Goal: Information Seeking & Learning: Learn about a topic

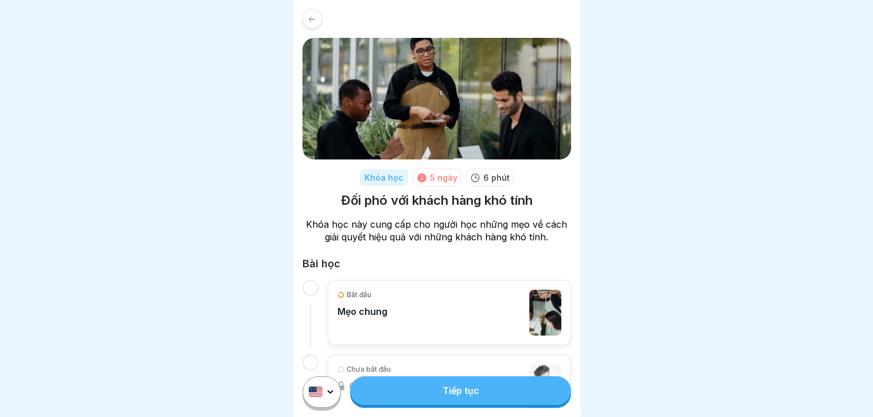
click at [310, 17] on icon at bounding box center [312, 19] width 9 height 9
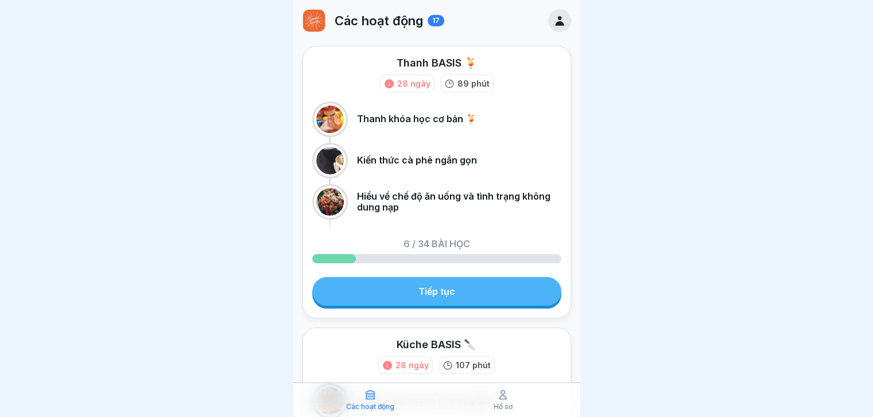
scroll to position [9, 0]
click at [672, 179] on div at bounding box center [436, 208] width 873 height 417
click at [498, 404] on font "Hồ sơ" at bounding box center [503, 406] width 19 height 9
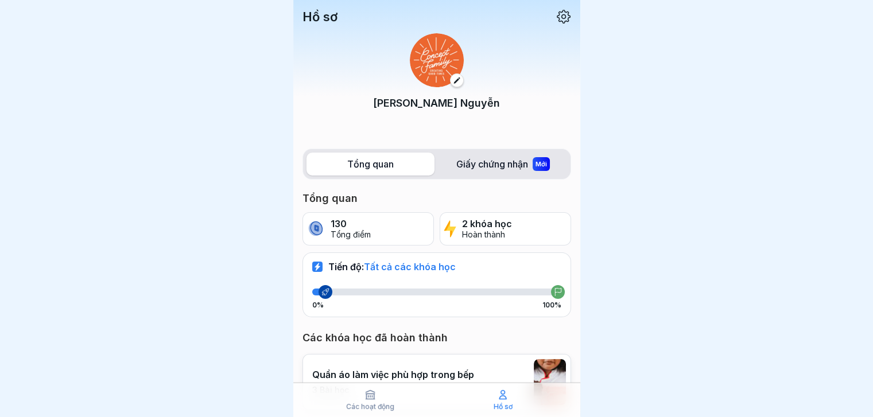
click at [383, 404] on font "Các hoạt động" at bounding box center [370, 406] width 48 height 9
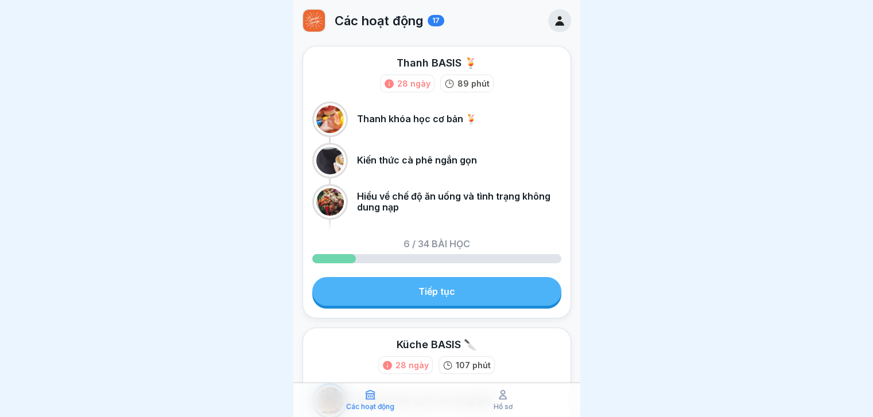
click at [425, 283] on link "Tiếp tục" at bounding box center [436, 291] width 249 height 29
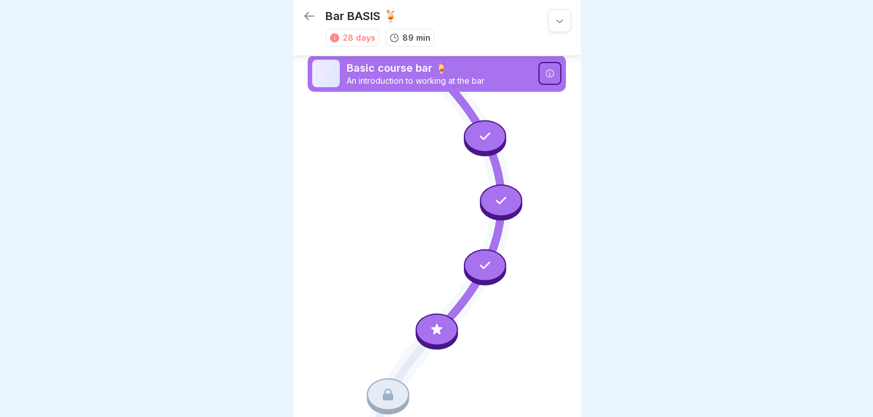
scroll to position [110, 0]
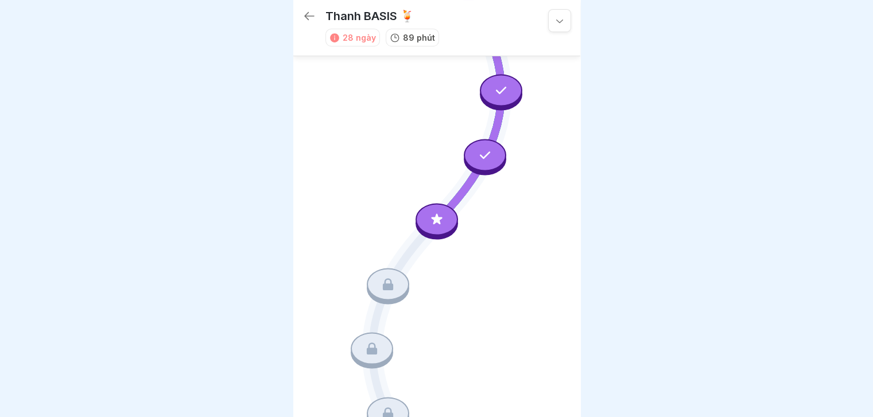
click at [305, 9] on icon at bounding box center [310, 16] width 14 height 14
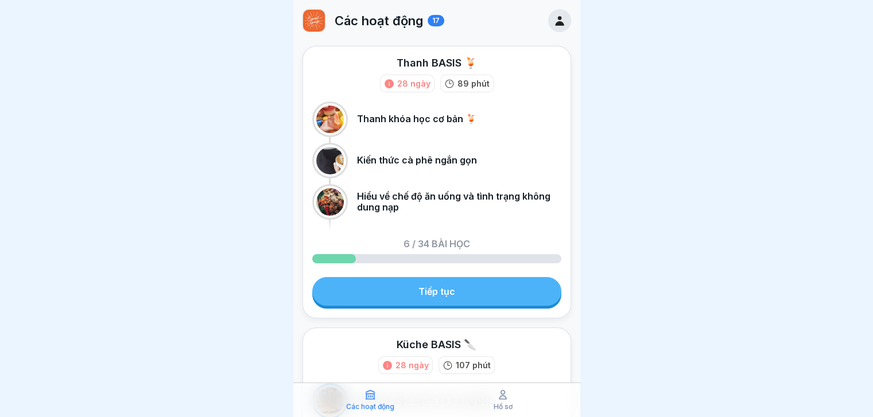
click at [494, 293] on link "Tiếp tục" at bounding box center [436, 291] width 249 height 29
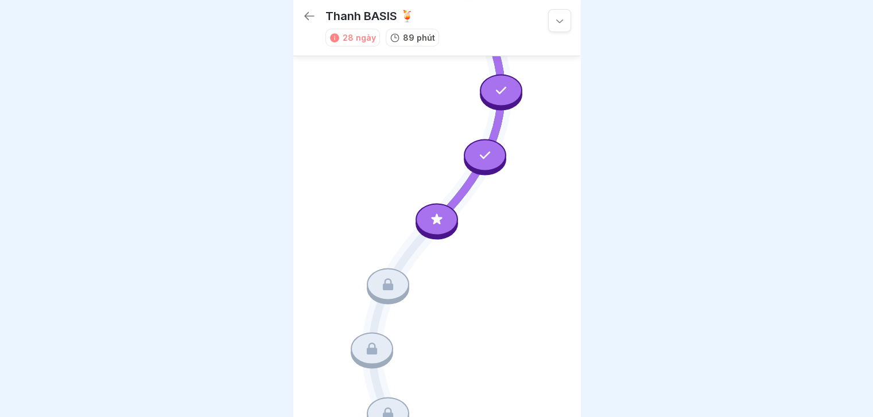
click at [431, 214] on icon at bounding box center [436, 219] width 11 height 11
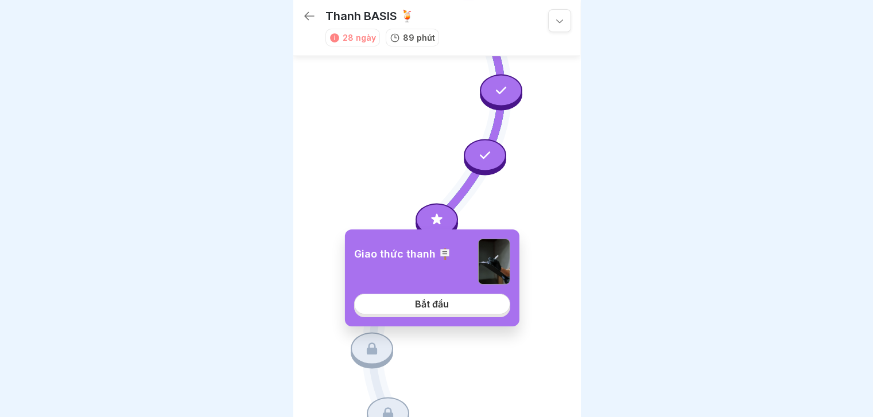
click at [453, 307] on link "Bắt đầu" at bounding box center [432, 304] width 156 height 21
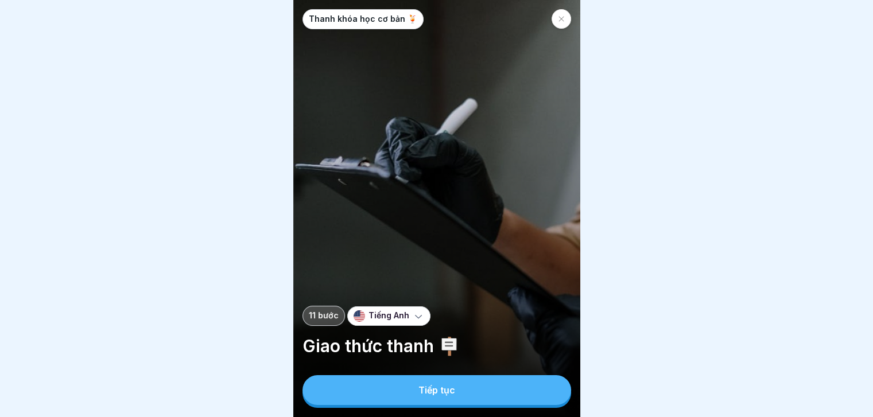
click at [407, 326] on div "Tiếng Anh" at bounding box center [388, 317] width 83 height 20
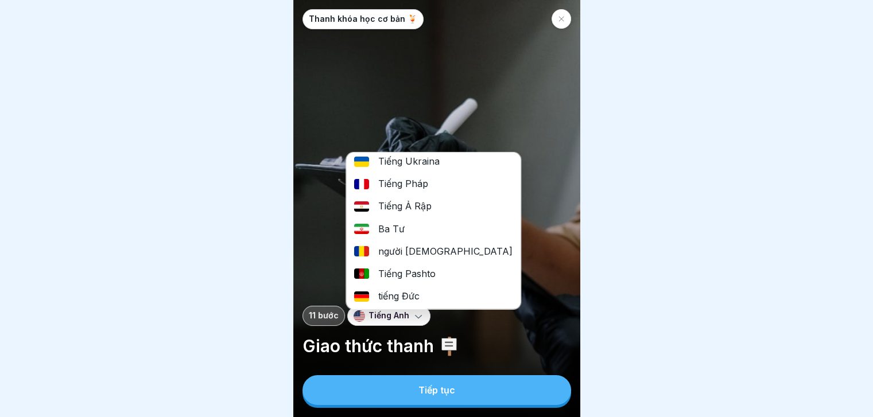
scroll to position [9, 0]
click at [431, 285] on div "tiếng Đức" at bounding box center [433, 296] width 175 height 22
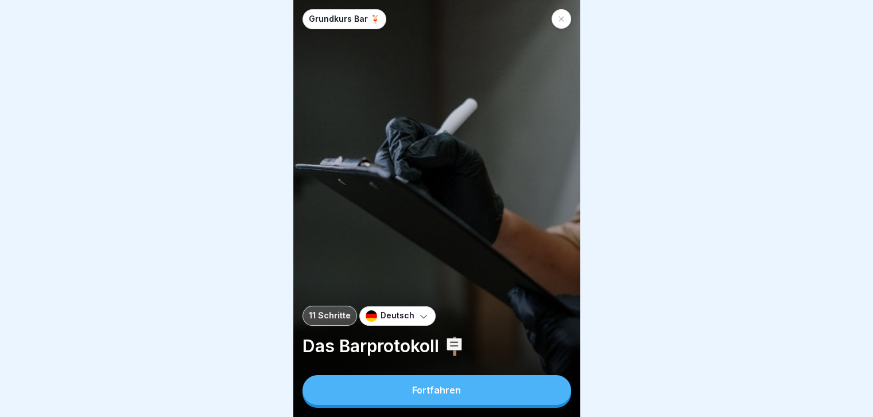
click at [498, 385] on button "Fortfahren" at bounding box center [437, 390] width 269 height 30
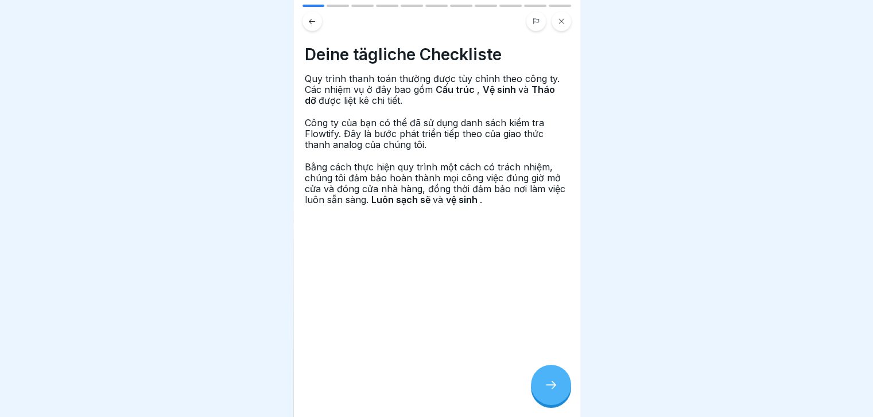
click at [543, 396] on div at bounding box center [551, 385] width 40 height 40
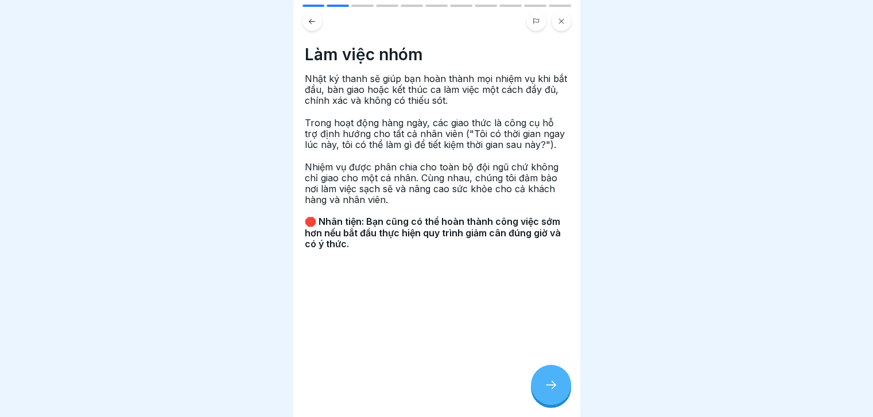
click at [543, 396] on div at bounding box center [551, 385] width 40 height 40
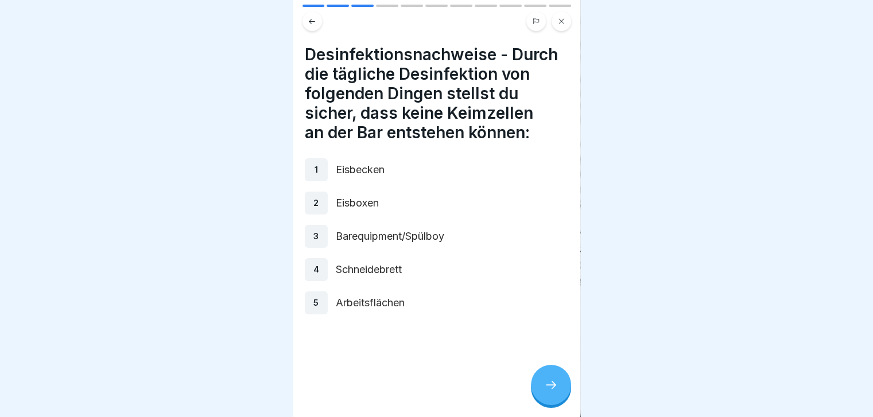
click at [311, 18] on button at bounding box center [313, 21] width 20 height 20
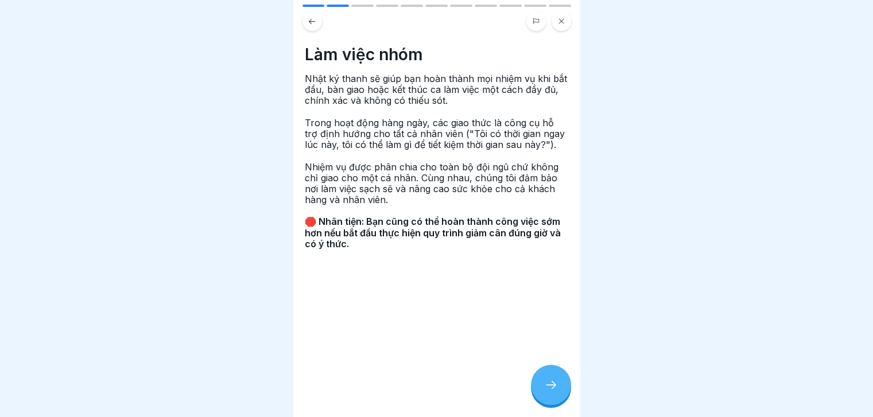
click at [311, 18] on button at bounding box center [313, 21] width 20 height 20
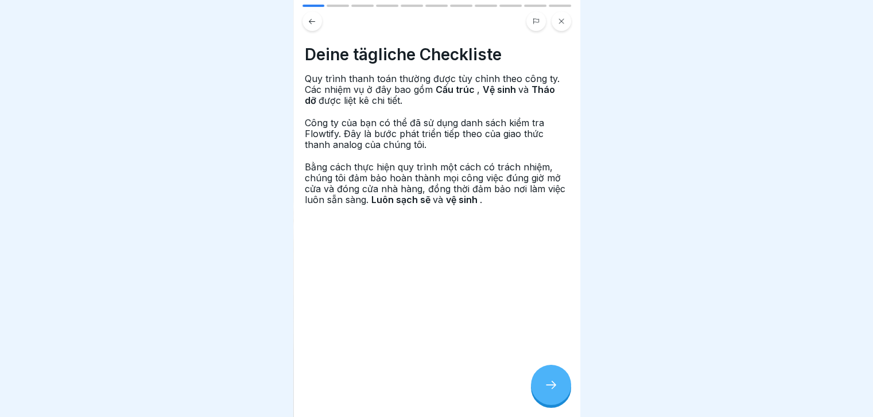
click at [311, 18] on button at bounding box center [313, 21] width 20 height 20
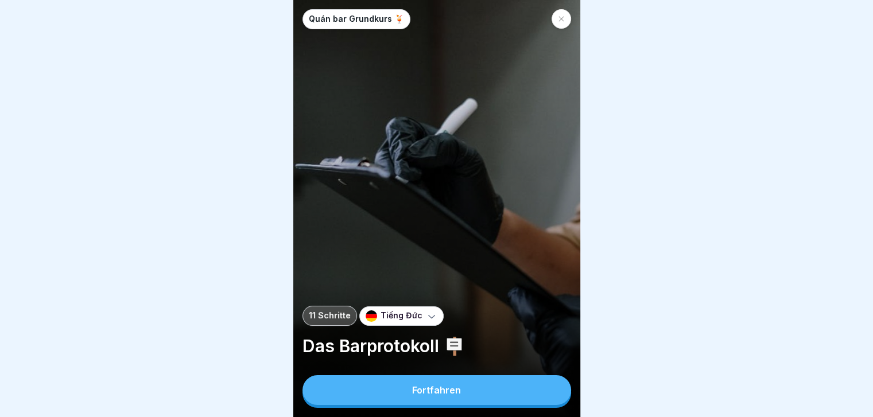
click at [402, 316] on font "Tiếng Đức" at bounding box center [402, 316] width 42 height 10
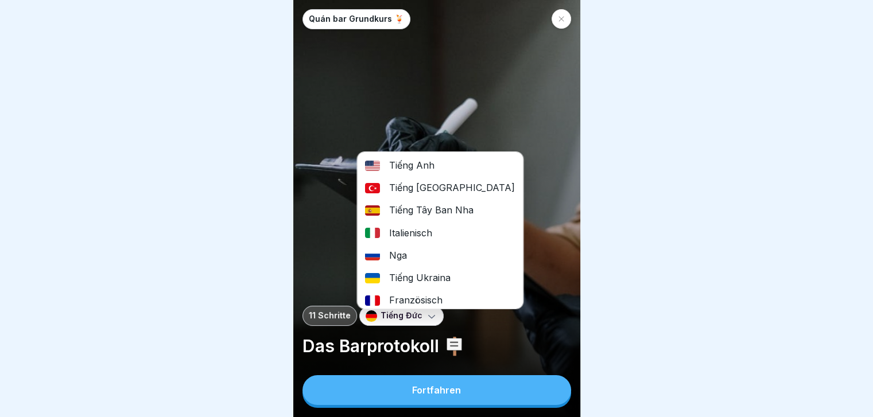
click at [440, 161] on div "Tiếng Anh" at bounding box center [440, 165] width 166 height 22
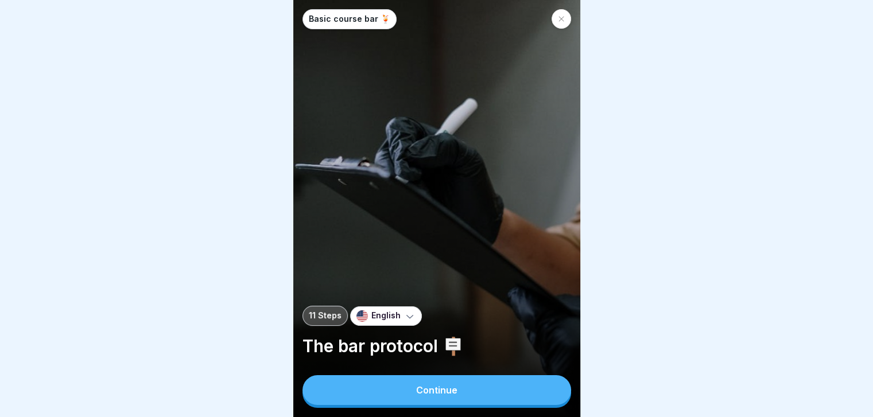
click at [464, 388] on button "Continue" at bounding box center [437, 390] width 269 height 30
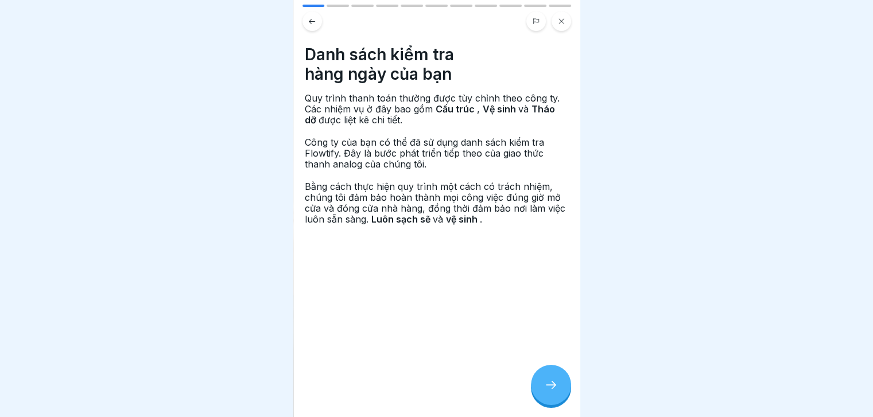
click at [550, 374] on div at bounding box center [551, 385] width 40 height 40
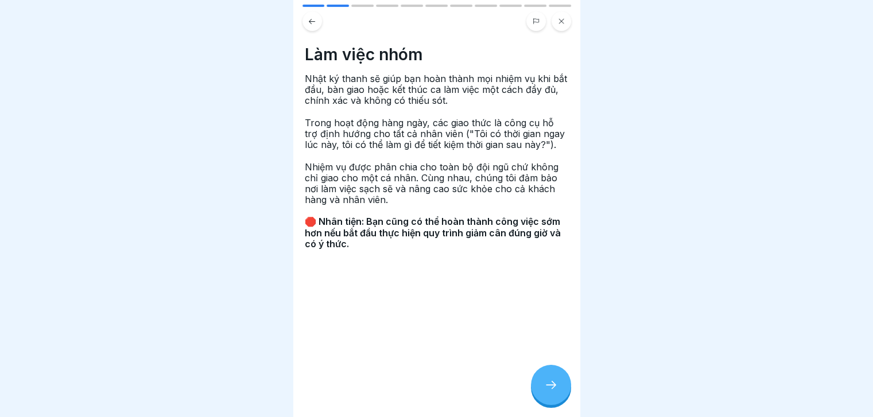
click at [550, 374] on div at bounding box center [551, 385] width 40 height 40
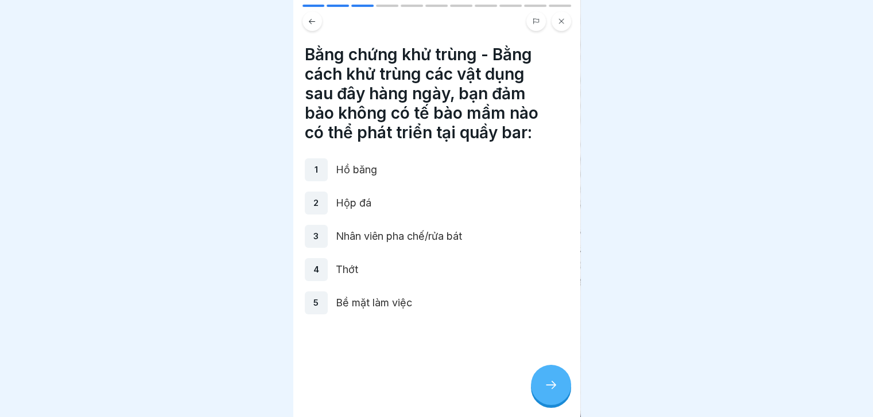
click at [537, 17] on button at bounding box center [536, 21] width 20 height 20
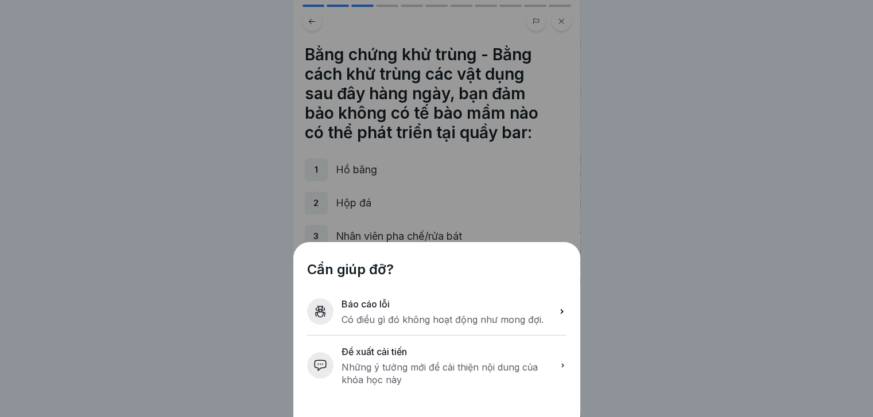
click at [507, 102] on div "Cần giúp đỡ? Báo cáo lỗi Có điều gì đó không hoạt động như mong đợi. Đề xuất cả…" at bounding box center [436, 208] width 287 height 417
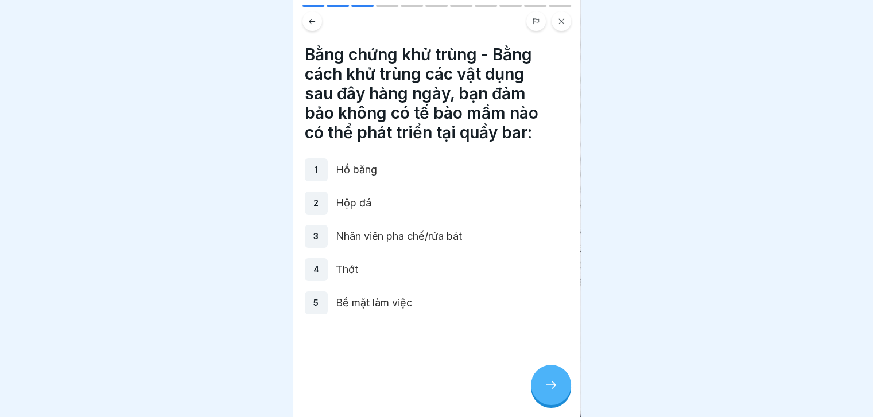
click at [548, 384] on icon at bounding box center [551, 385] width 14 height 14
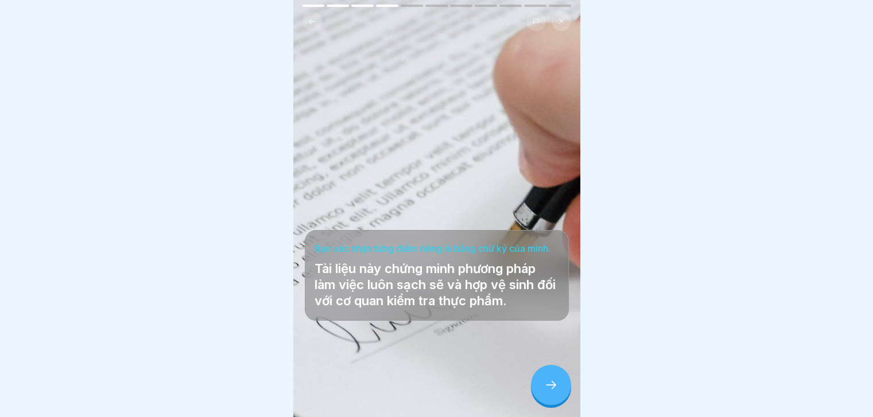
click at [548, 384] on icon at bounding box center [551, 385] width 14 height 14
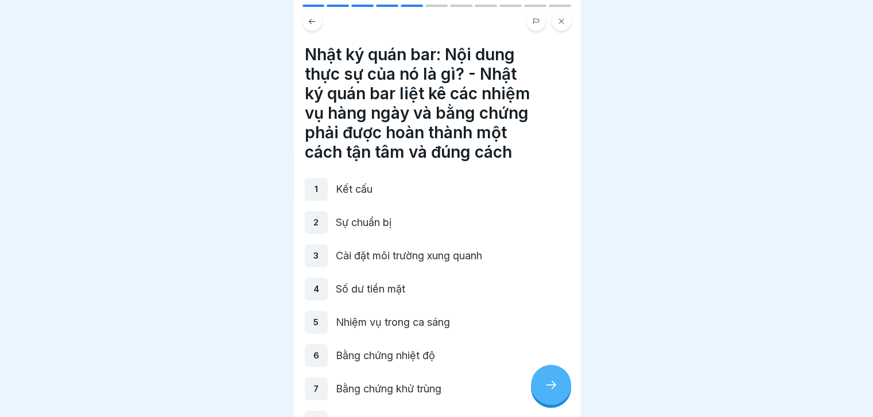
scroll to position [152, 0]
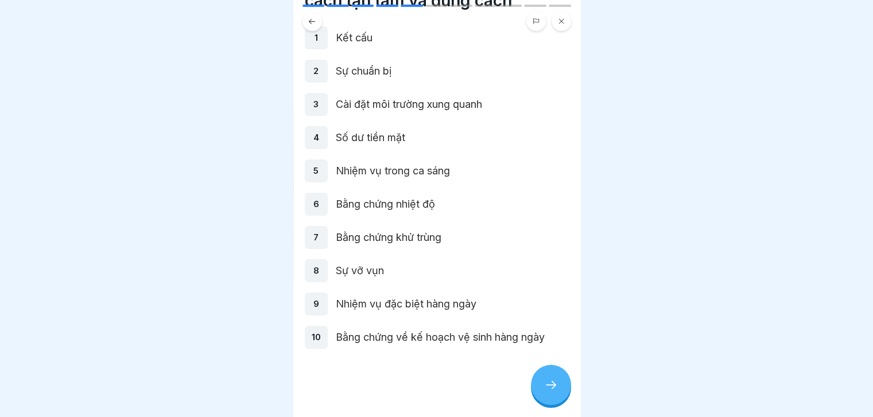
click at [537, 373] on div at bounding box center [551, 385] width 40 height 40
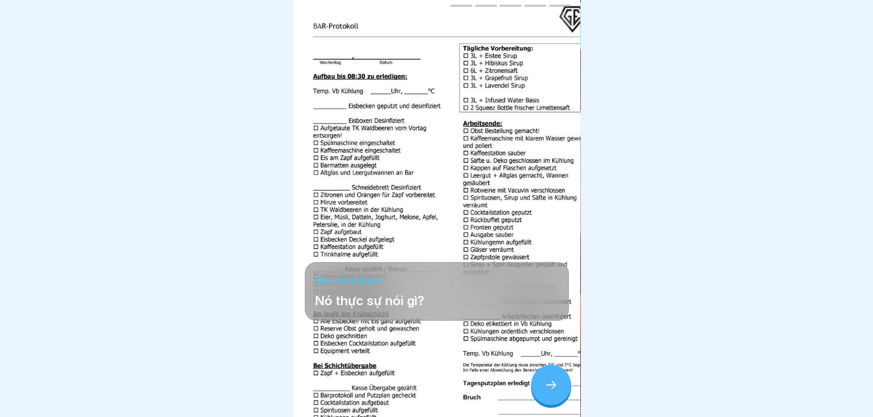
click at [537, 373] on div at bounding box center [551, 385] width 40 height 40
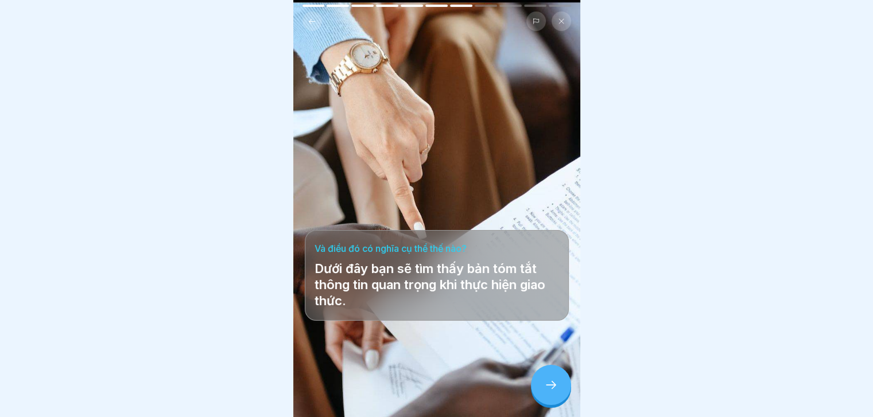
click at [537, 373] on div at bounding box center [551, 385] width 40 height 40
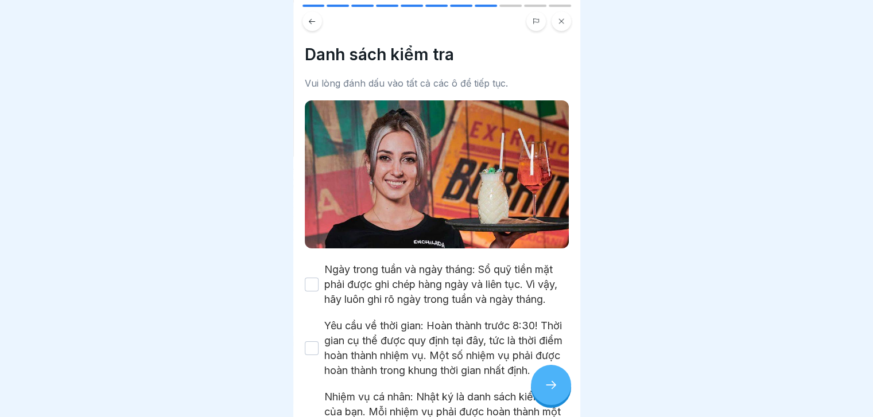
click at [537, 373] on div at bounding box center [551, 385] width 40 height 40
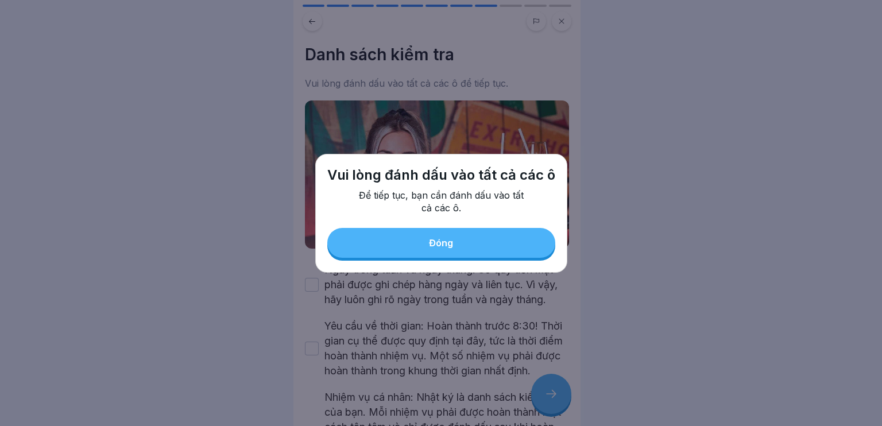
click at [478, 250] on button "Đóng" at bounding box center [441, 243] width 228 height 30
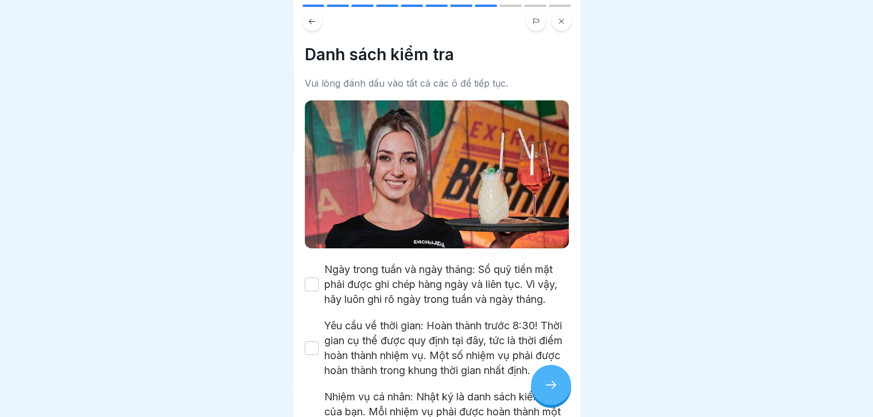
drag, startPoint x: 310, startPoint y: 284, endPoint x: 309, endPoint y: 366, distance: 81.5
click at [309, 366] on div "Ngày trong tuần và ngày tháng: Sổ quỹ tiền mặt phải được ghi chép hàng ngày và …" at bounding box center [437, 406] width 264 height 288
click at [309, 355] on button "Yêu cầu về thời gian: Hoàn thành trước 8:30! Thời gian cụ thể được quy định tại…" at bounding box center [312, 349] width 14 height 14
click at [312, 289] on button "Ngày trong tuần và ngày tháng: Sổ quỹ tiền mặt phải được ghi chép hàng ngày và …" at bounding box center [312, 285] width 14 height 14
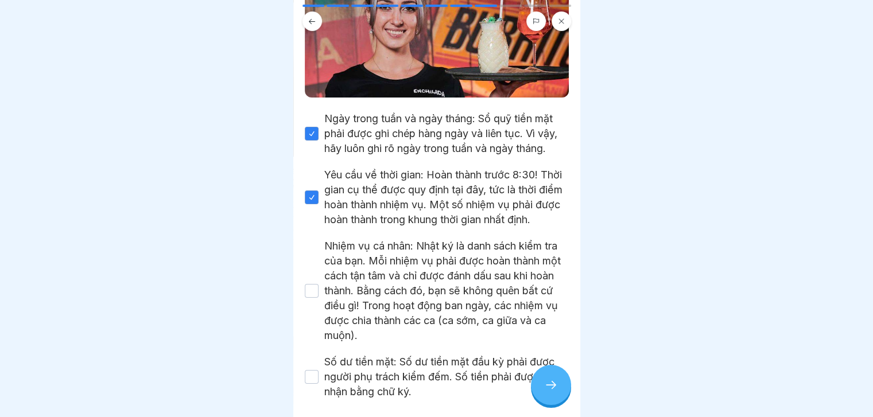
scroll to position [152, 0]
click at [315, 297] on button "Nhiệm vụ cá nhân: Nhật ký là danh sách kiểm tra của bạn. Mỗi nhiệm vụ phải được…" at bounding box center [312, 291] width 14 height 14
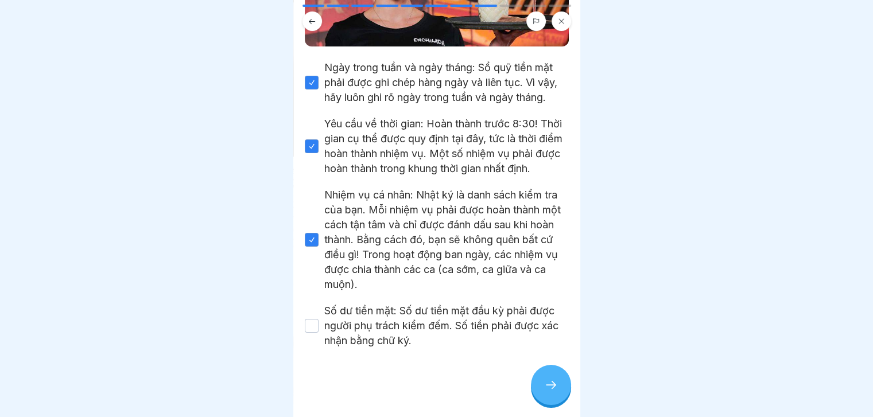
click at [312, 328] on button "Số dư tiền mặt: Số dư tiền mặt đầu kỳ phải được người phụ trách kiểm đếm. Số ti…" at bounding box center [312, 326] width 14 height 14
click at [545, 392] on icon at bounding box center [551, 385] width 14 height 14
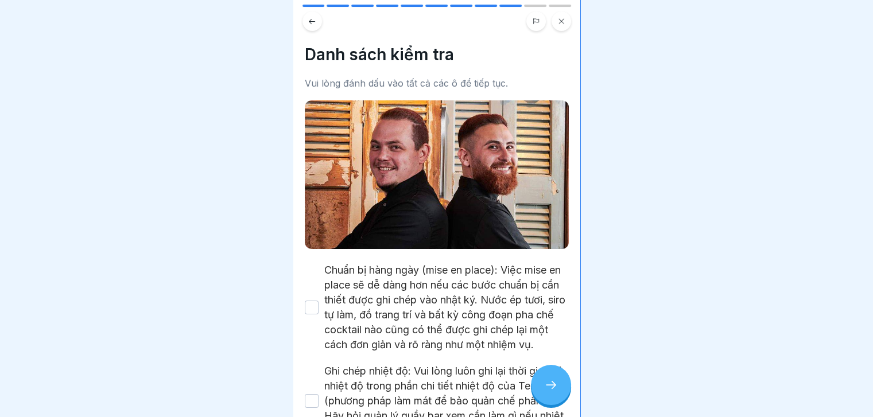
click at [545, 392] on icon at bounding box center [551, 385] width 14 height 14
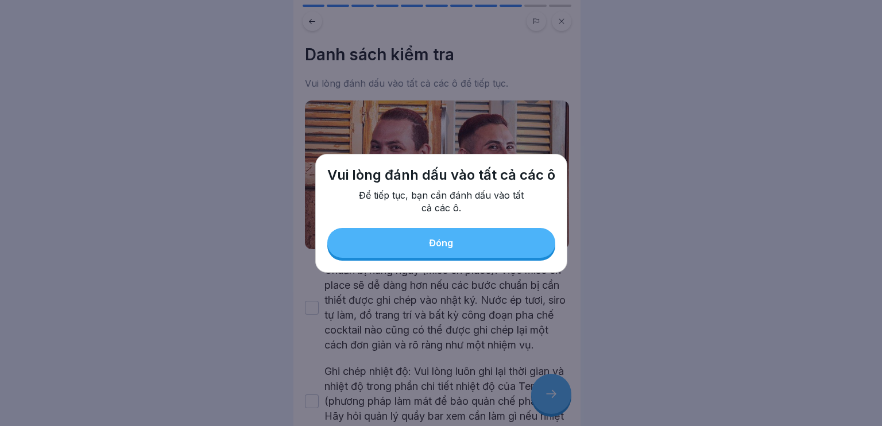
click at [448, 251] on button "Đóng" at bounding box center [441, 243] width 228 height 30
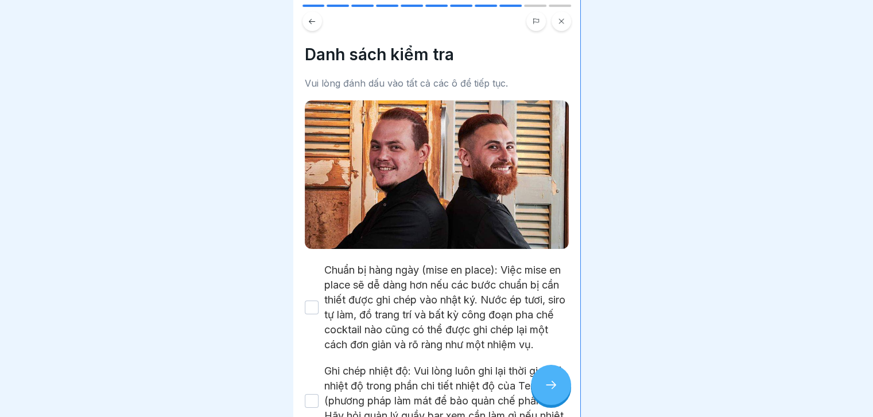
click at [314, 308] on button "Chuẩn bị hàng ngày (mise en place): Việc mise en place sẽ dễ dàng hơn nếu các b…" at bounding box center [312, 308] width 14 height 14
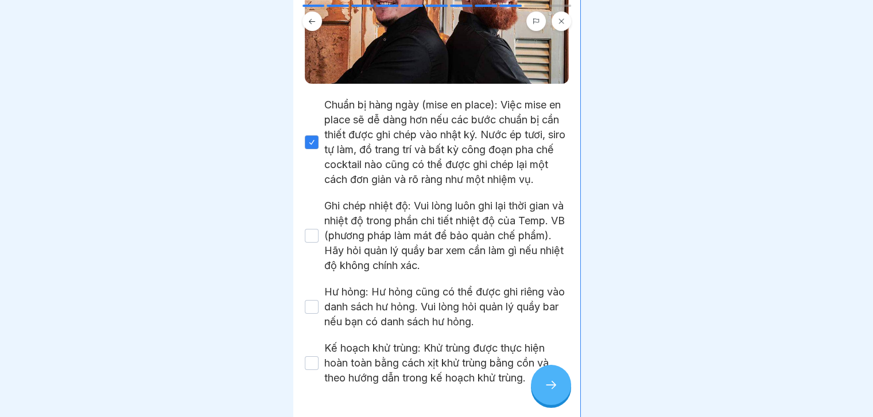
scroll to position [212, 0]
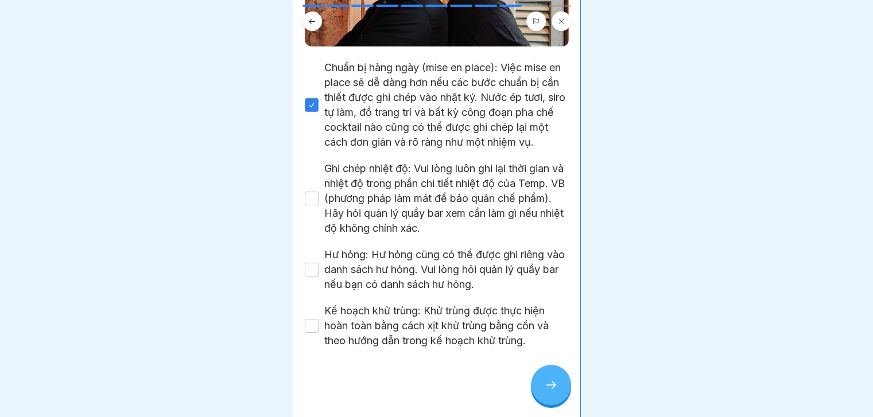
click at [310, 204] on button "Ghi chép nhiệt độ: Vui lòng luôn ghi lại thời gian và nhiệt độ trong phần chi t…" at bounding box center [312, 199] width 14 height 14
click at [309, 266] on button "Hư hỏng: Hư hỏng cũng có thể được ghi riêng vào danh sách hư hỏng. Vui lòng hỏi…" at bounding box center [312, 270] width 14 height 14
click at [311, 324] on button "Kế hoạch khử trùng: Khử trùng được thực hiện hoàn toàn bằng cách xịt khử trùng …" at bounding box center [312, 326] width 14 height 14
click at [544, 392] on icon at bounding box center [551, 385] width 14 height 14
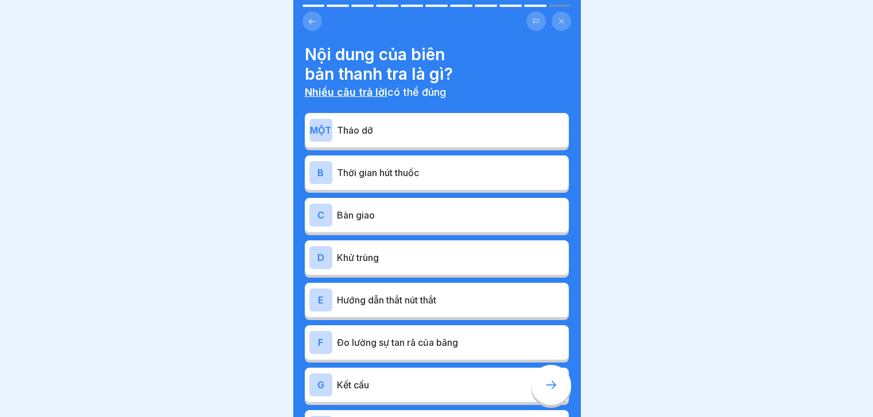
click at [313, 25] on button at bounding box center [313, 21] width 20 height 20
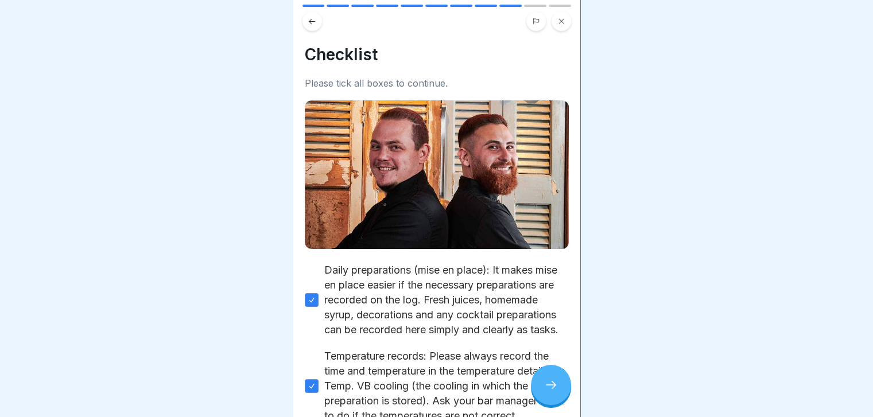
scroll to position [197, 0]
click at [542, 392] on div at bounding box center [551, 385] width 40 height 40
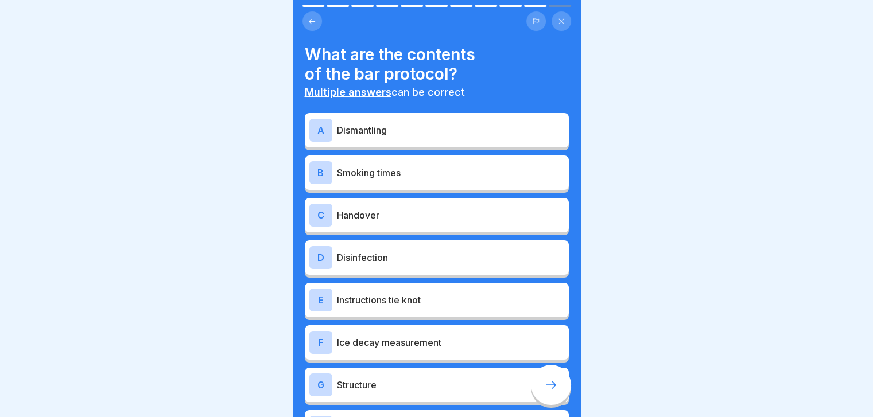
click at [314, 20] on icon at bounding box center [312, 21] width 9 height 9
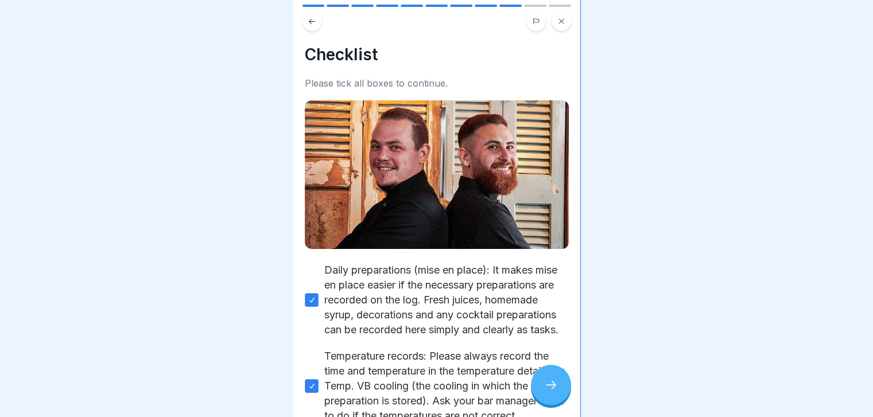
click at [314, 20] on icon at bounding box center [312, 21] width 9 height 9
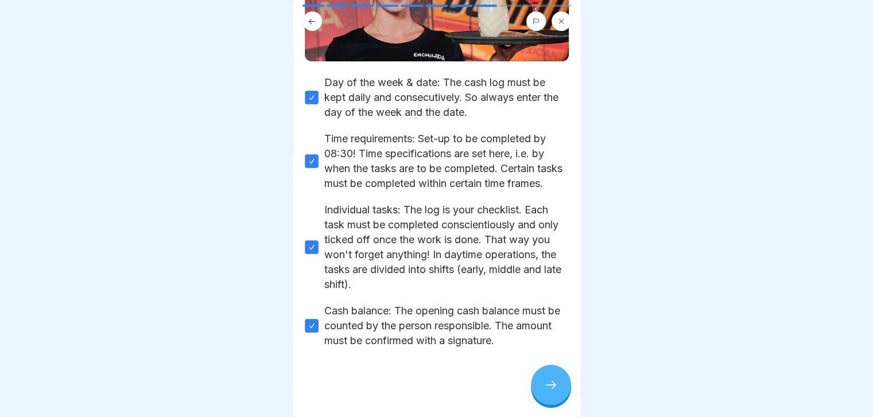
scroll to position [0, 0]
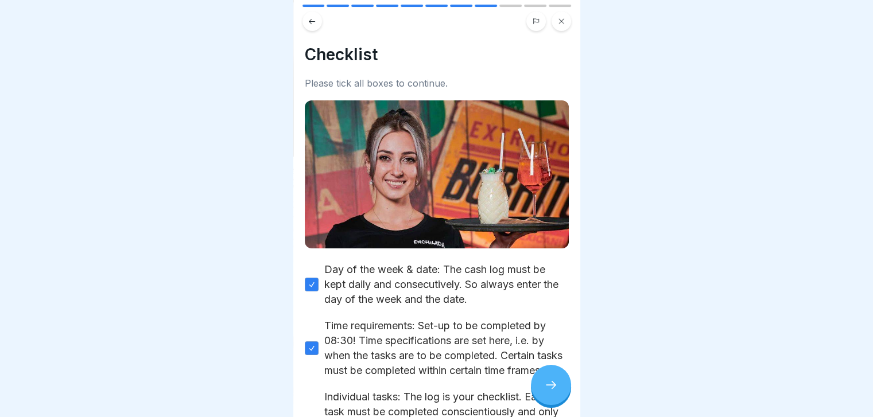
click at [309, 24] on icon at bounding box center [312, 21] width 9 height 9
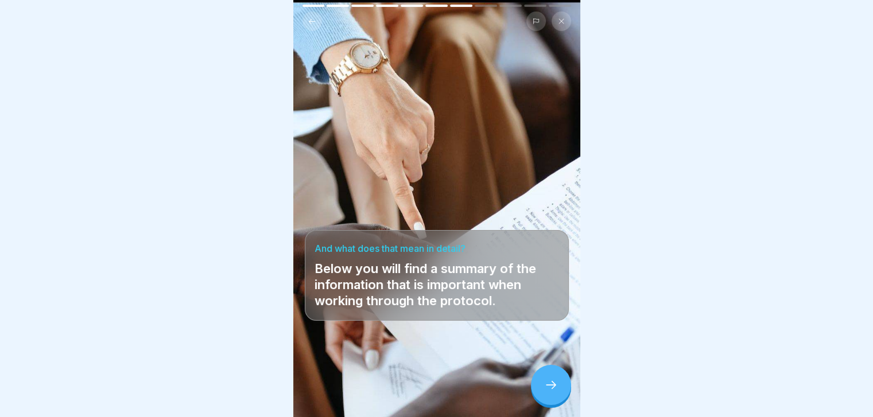
click at [309, 24] on icon at bounding box center [312, 21] width 9 height 9
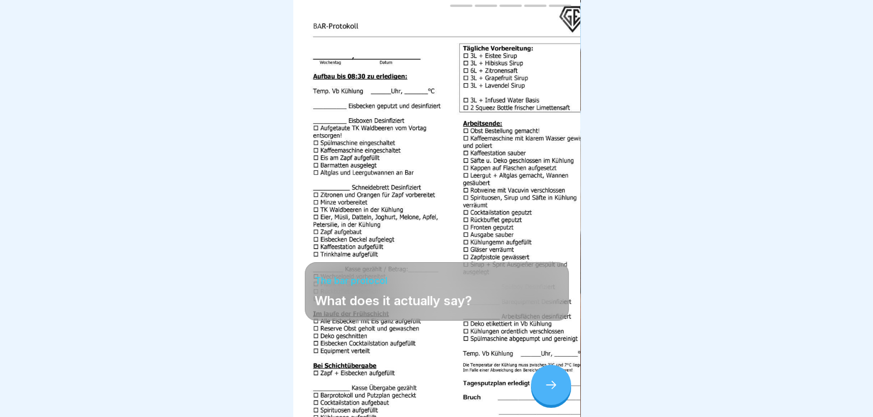
click at [309, 24] on icon at bounding box center [312, 21] width 9 height 9
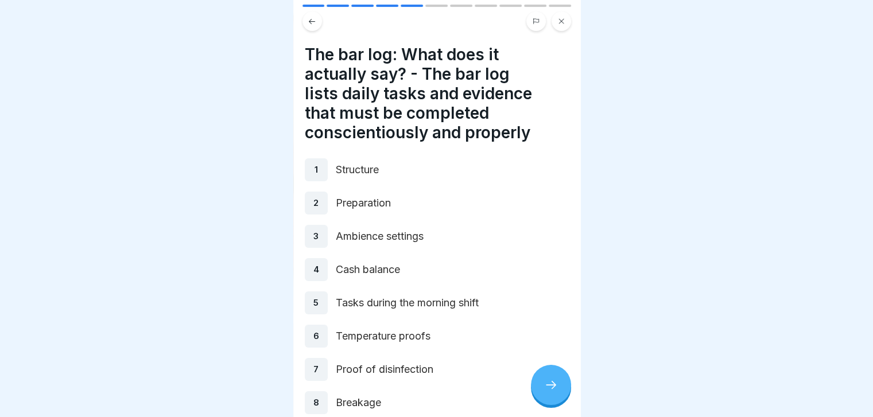
click at [313, 23] on icon at bounding box center [312, 21] width 9 height 9
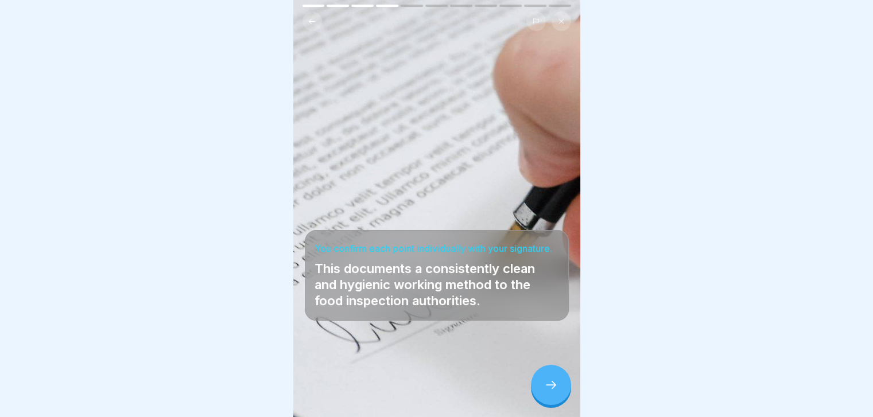
click at [313, 23] on icon at bounding box center [312, 21] width 9 height 9
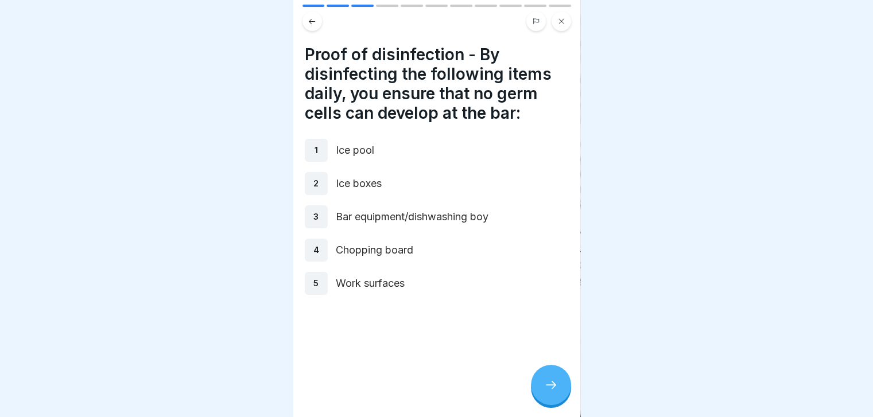
click at [313, 23] on icon at bounding box center [312, 21] width 9 height 9
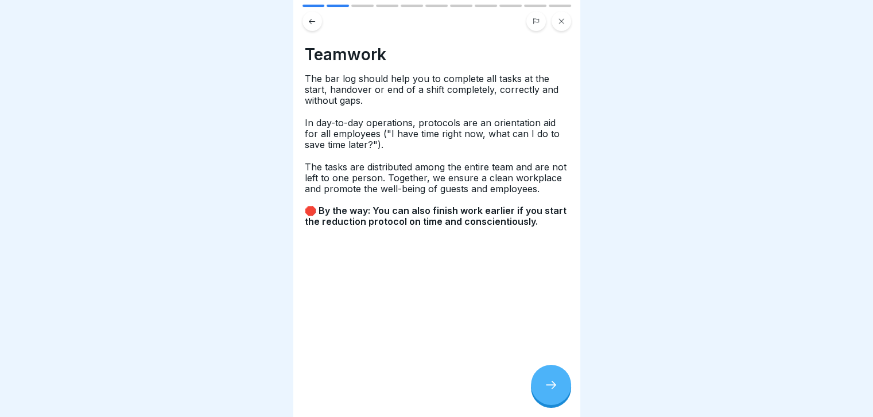
click at [563, 397] on div at bounding box center [551, 385] width 40 height 40
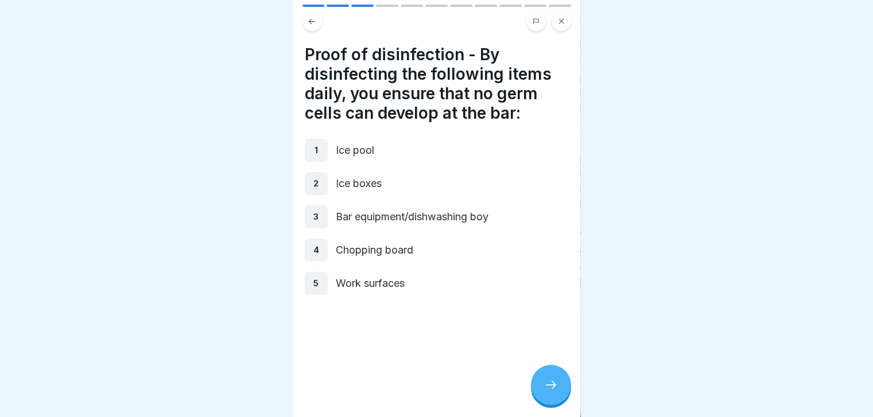
click at [563, 397] on div at bounding box center [551, 385] width 40 height 40
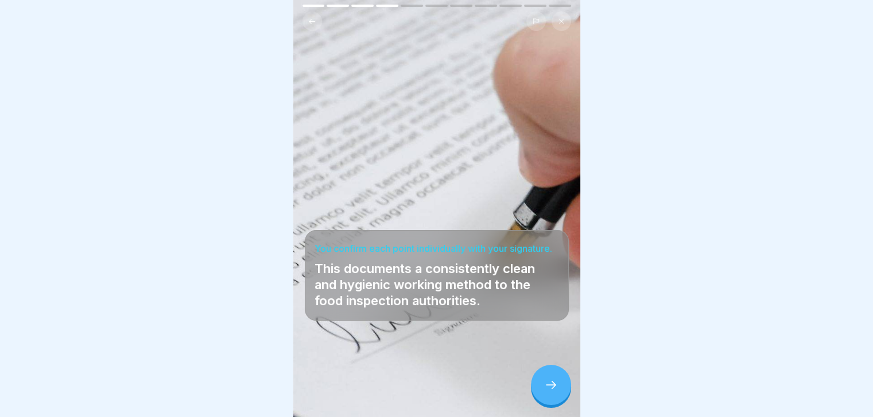
click at [563, 397] on div at bounding box center [551, 385] width 40 height 40
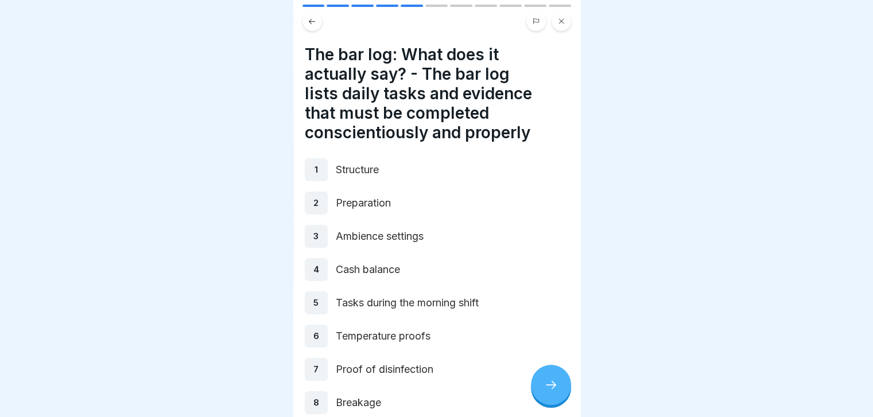
click at [563, 397] on div at bounding box center [551, 385] width 40 height 40
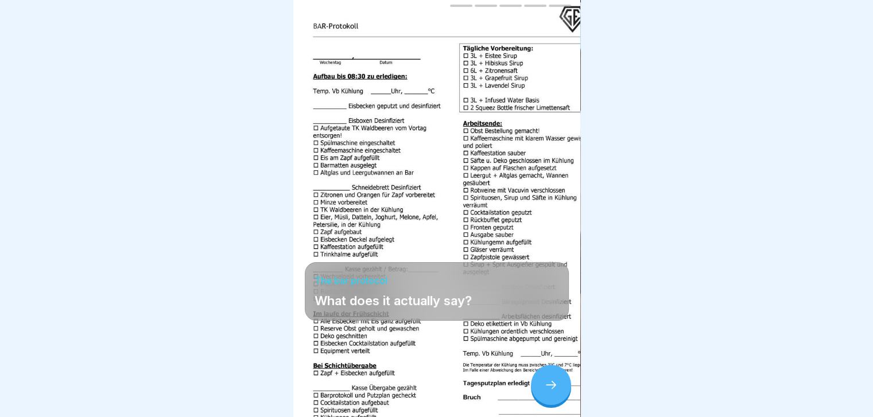
click at [563, 397] on div at bounding box center [551, 385] width 40 height 40
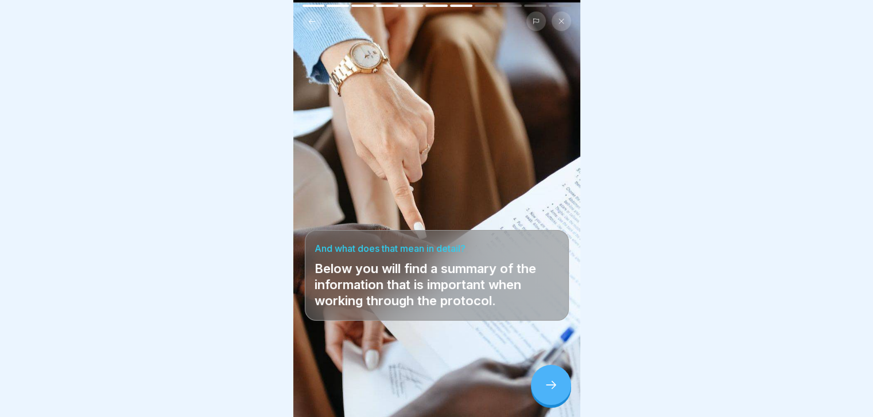
click at [308, 17] on icon at bounding box center [312, 21] width 9 height 9
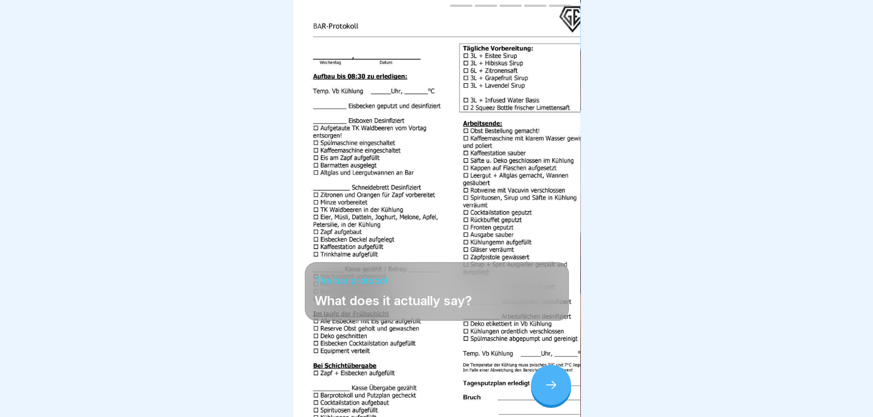
click at [551, 392] on icon at bounding box center [551, 385] width 14 height 14
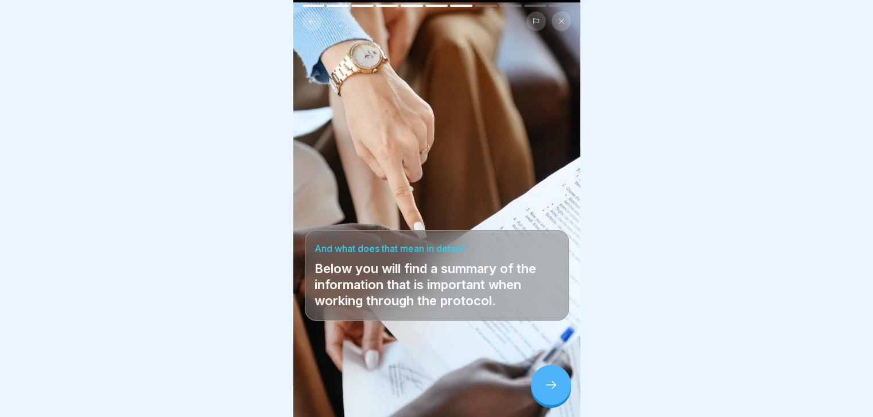
click at [551, 392] on icon at bounding box center [551, 385] width 14 height 14
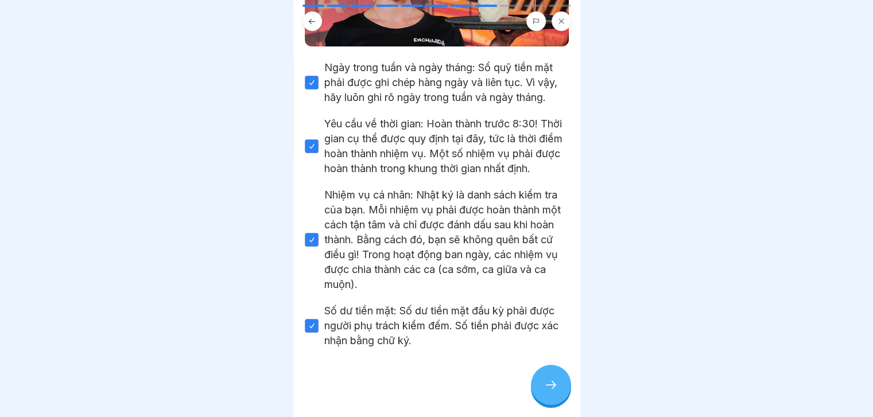
scroll to position [197, 0]
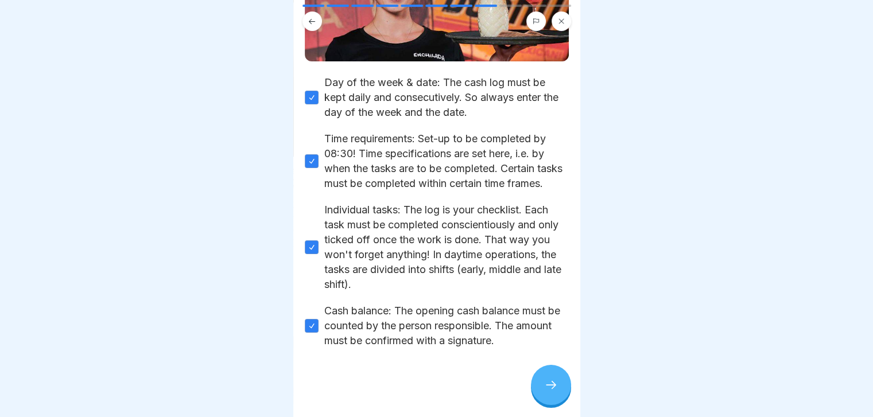
click at [538, 382] on div at bounding box center [551, 385] width 40 height 40
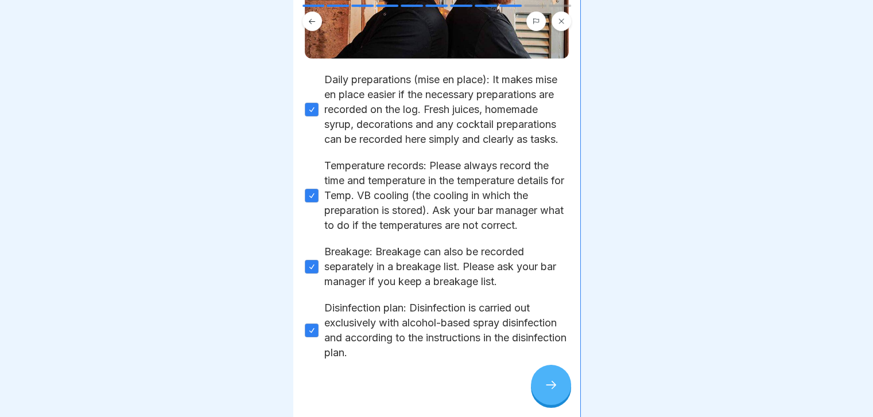
scroll to position [212, 0]
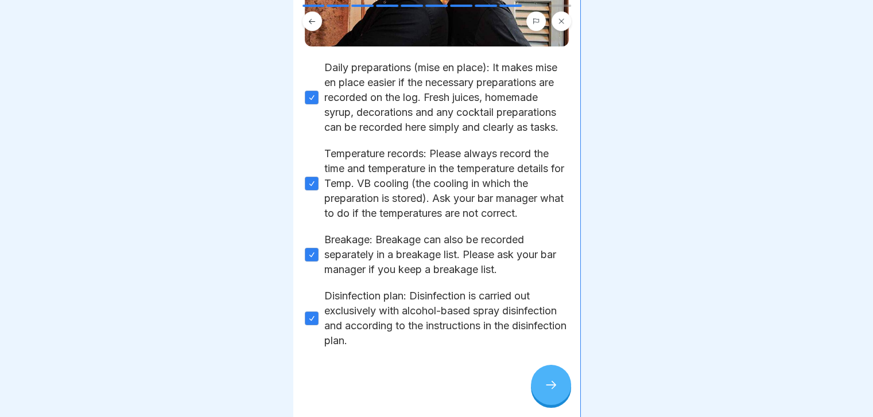
click at [560, 382] on div at bounding box center [551, 385] width 40 height 40
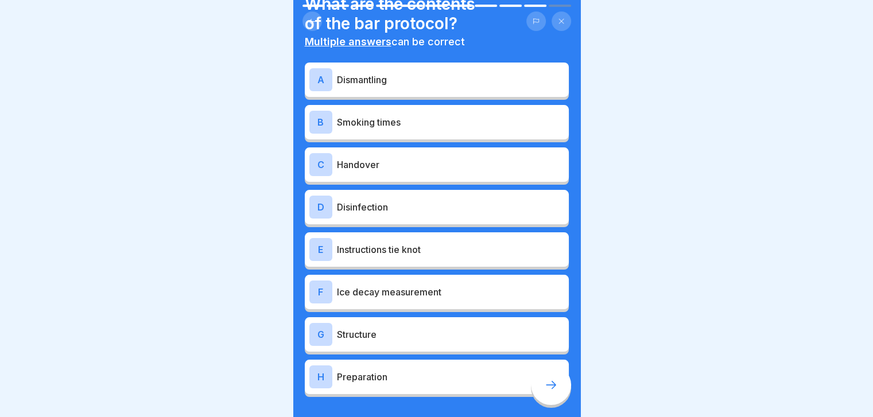
scroll to position [48, 0]
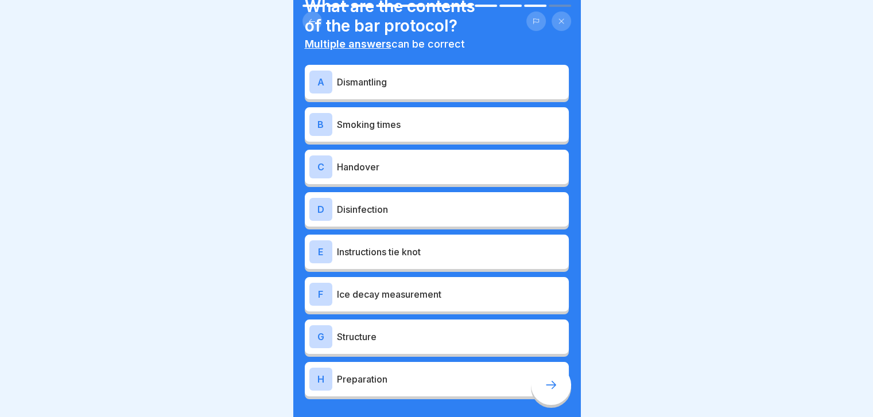
click at [491, 75] on p "Dismantling" at bounding box center [450, 82] width 227 height 14
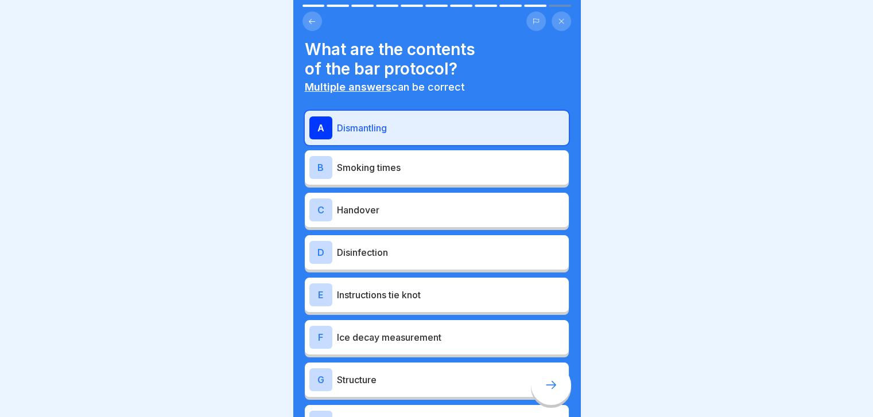
scroll to position [0, 0]
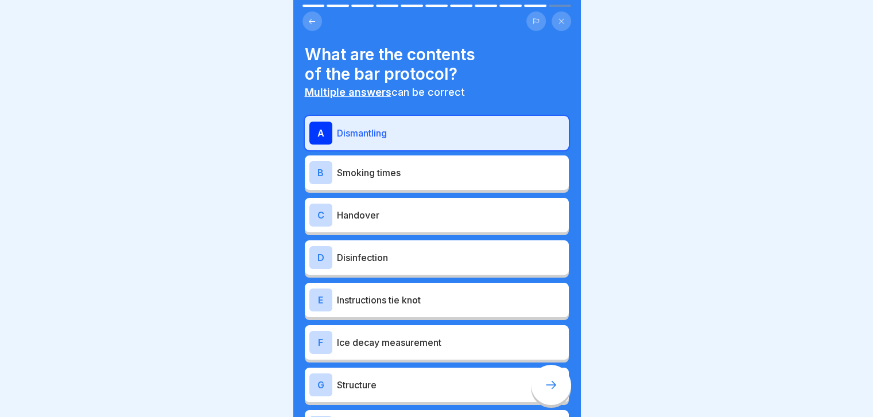
click at [463, 168] on p "Smoking times" at bounding box center [450, 173] width 227 height 14
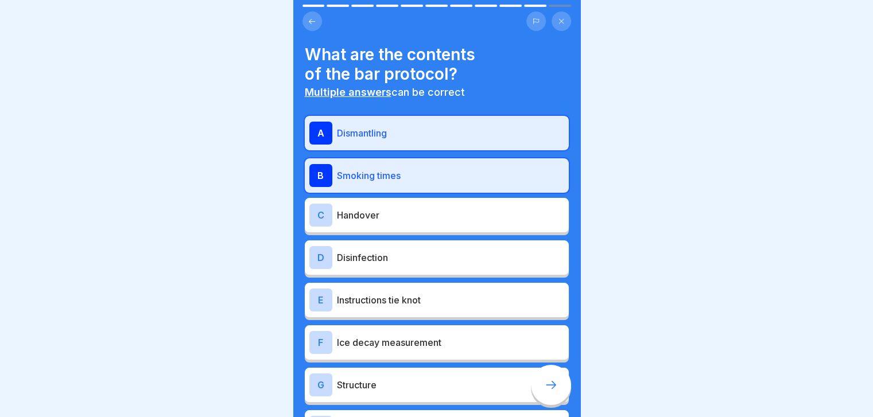
click at [450, 218] on div "C Handover" at bounding box center [436, 215] width 255 height 23
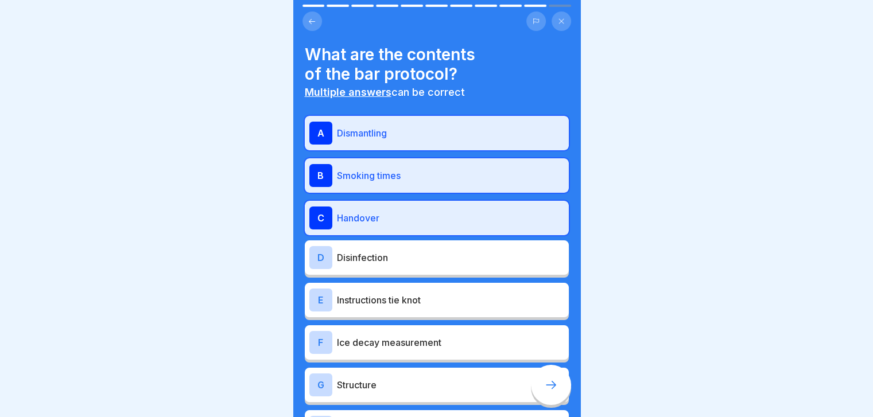
click at [548, 388] on icon at bounding box center [551, 385] width 14 height 14
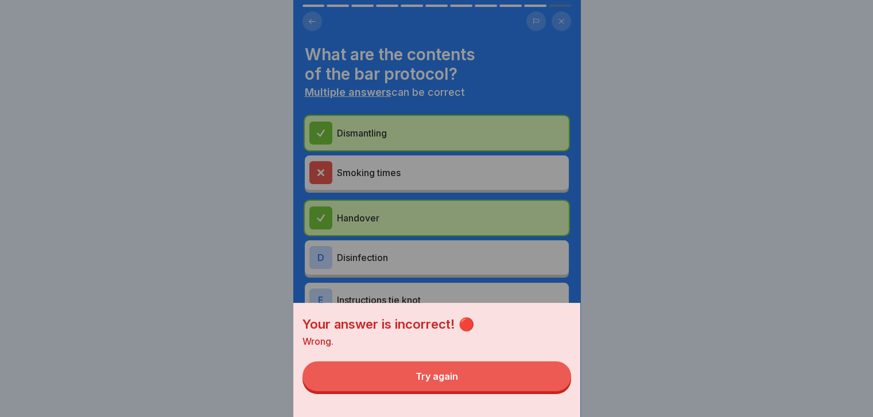
click at [522, 392] on button "Try again" at bounding box center [437, 377] width 269 height 30
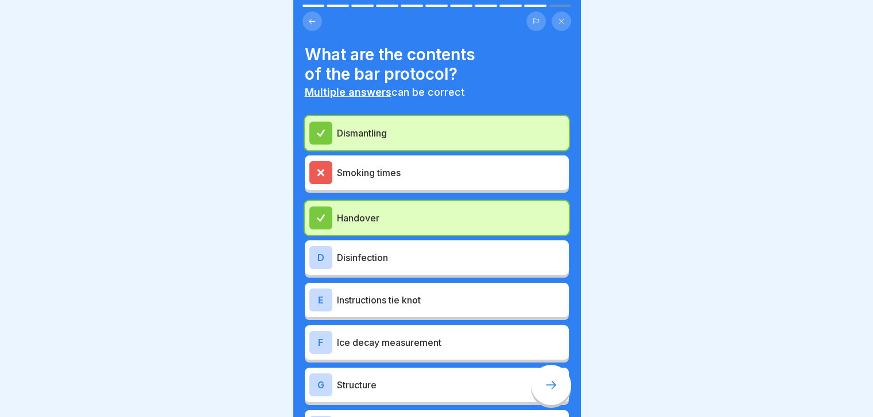
click at [473, 251] on p "Disinfection" at bounding box center [450, 258] width 227 height 14
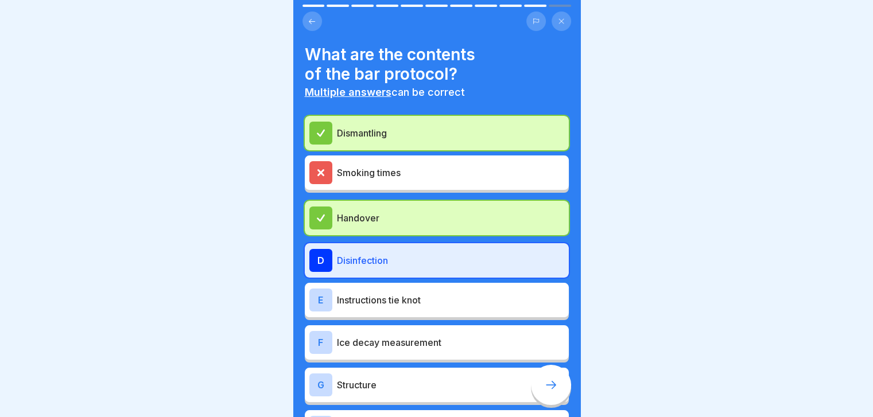
click at [458, 293] on p "Instructions tie knot" at bounding box center [450, 300] width 227 height 14
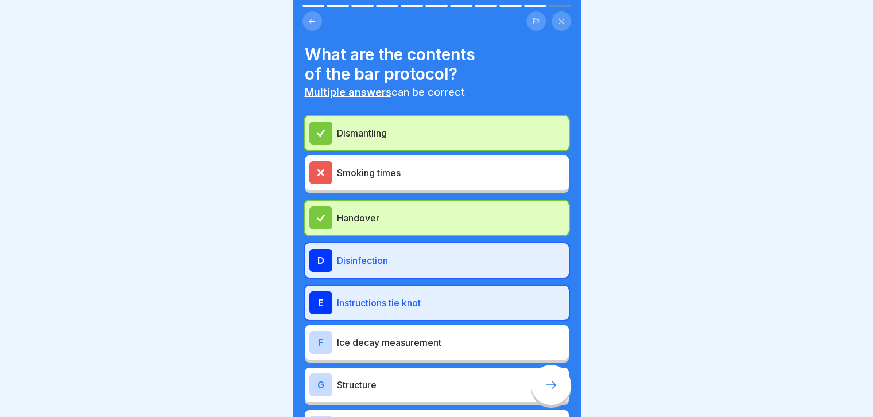
click at [456, 336] on p "Ice decay measurement" at bounding box center [450, 343] width 227 height 14
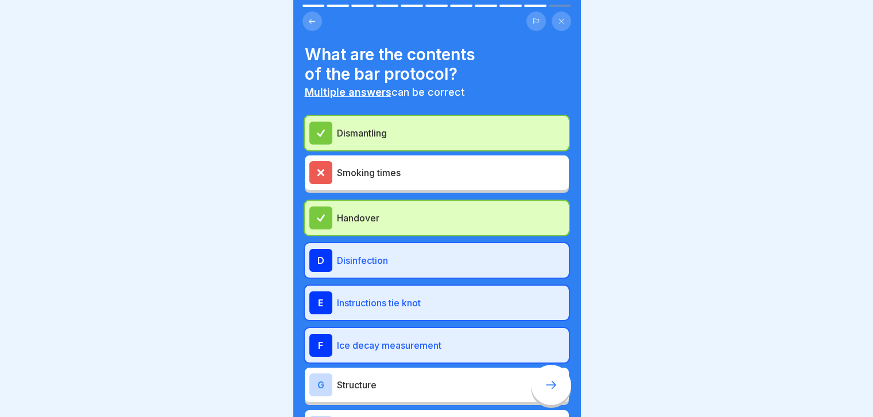
scroll to position [99, 0]
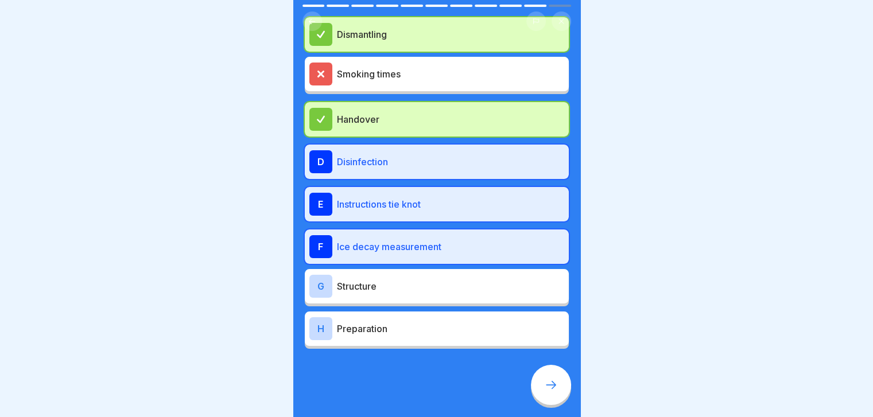
click at [429, 282] on p "Structure" at bounding box center [450, 287] width 227 height 14
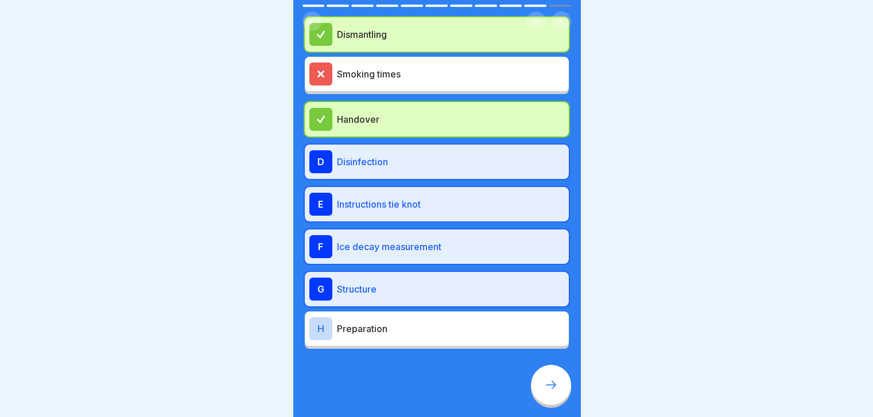
click at [429, 322] on p "Preparation" at bounding box center [450, 329] width 227 height 14
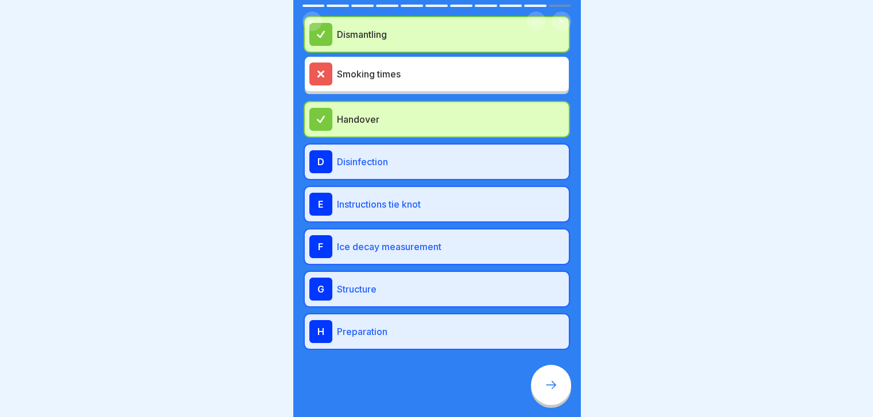
click at [548, 379] on div at bounding box center [551, 385] width 40 height 40
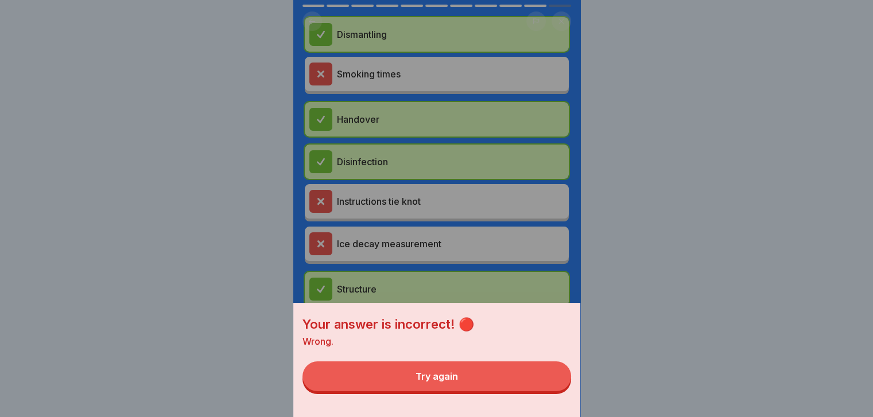
click at [503, 392] on button "Try again" at bounding box center [437, 377] width 269 height 30
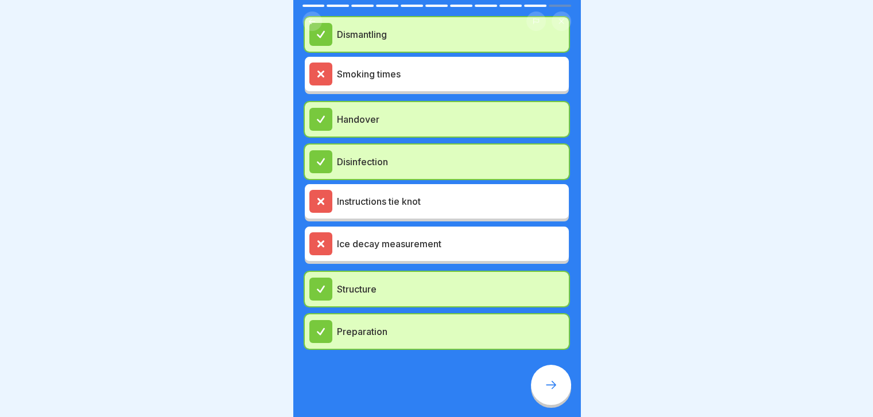
click at [419, 29] on p "Dismantling" at bounding box center [450, 35] width 227 height 14
click at [404, 73] on div "Smoking times" at bounding box center [436, 74] width 255 height 23
click at [323, 69] on icon at bounding box center [321, 74] width 10 height 10
click at [319, 190] on div at bounding box center [320, 201] width 23 height 23
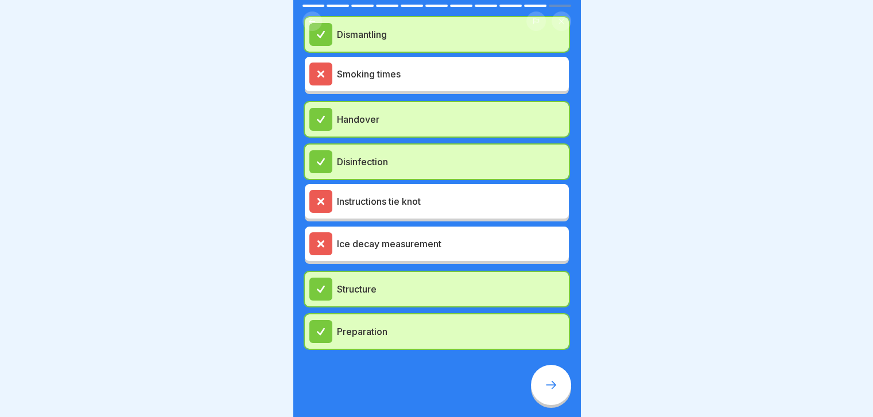
click at [324, 153] on div "Dismantling Smoking times Handover Disinfection Instructions tie knot Ice decay…" at bounding box center [437, 183] width 264 height 332
click at [324, 157] on icon at bounding box center [321, 162] width 10 height 10
click at [547, 392] on icon at bounding box center [551, 385] width 14 height 14
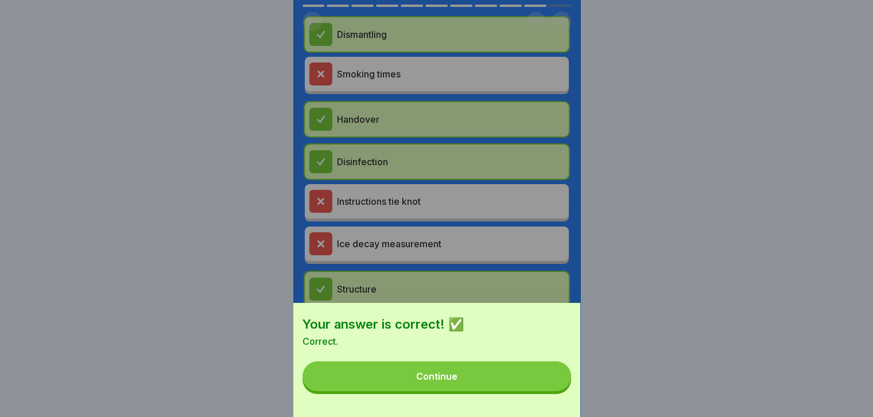
click at [547, 392] on button "Continue" at bounding box center [437, 377] width 269 height 30
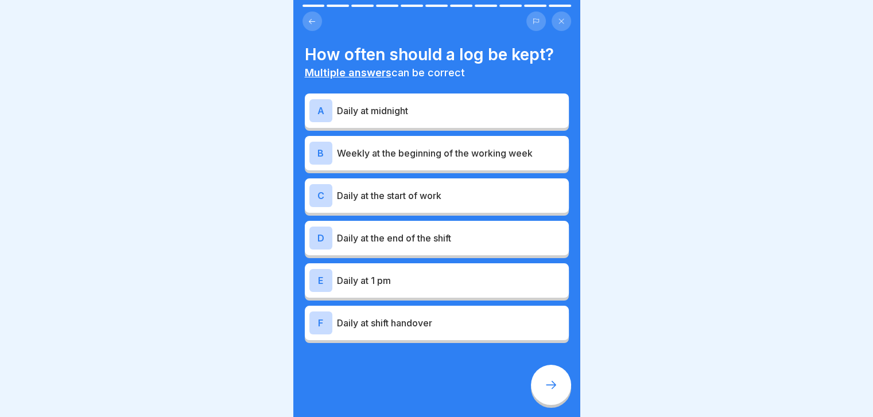
click at [476, 347] on div "How often should a log be kept? Multiple answers can be correct A Daily at midn…" at bounding box center [436, 208] width 287 height 417
click at [452, 69] on p "Multiple answers can be correct" at bounding box center [437, 73] width 264 height 13
click at [462, 334] on div "How often should a log be kept? Multiple answers can be correct A Daily at midn…" at bounding box center [437, 194] width 264 height 299
click at [378, 107] on p "Daily at midnight" at bounding box center [450, 111] width 227 height 14
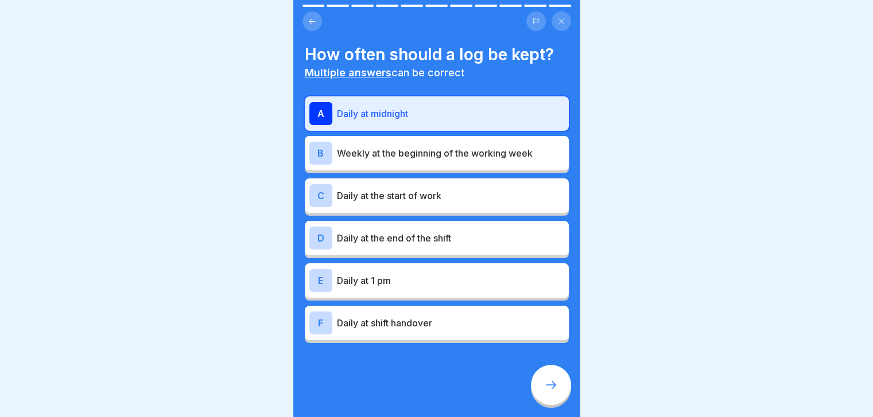
click at [327, 171] on div "A Daily at midnight B Weekly at the beginning of the working week C Daily at th…" at bounding box center [437, 219] width 264 height 247
click at [327, 152] on div "B" at bounding box center [320, 153] width 23 height 23
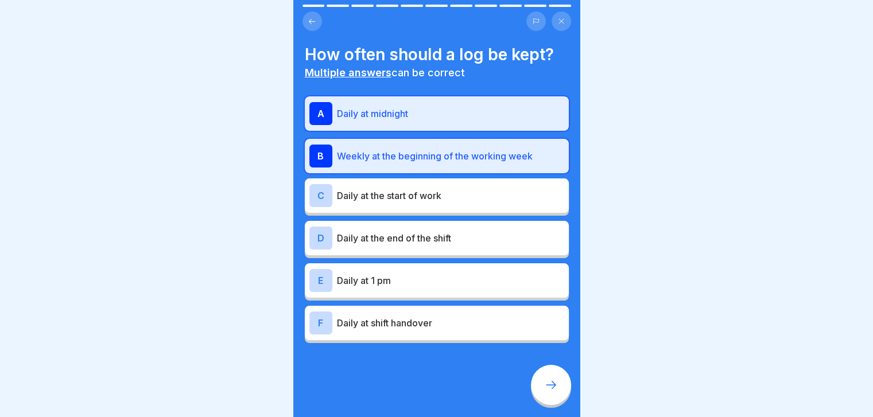
click at [324, 200] on div "C" at bounding box center [320, 195] width 23 height 23
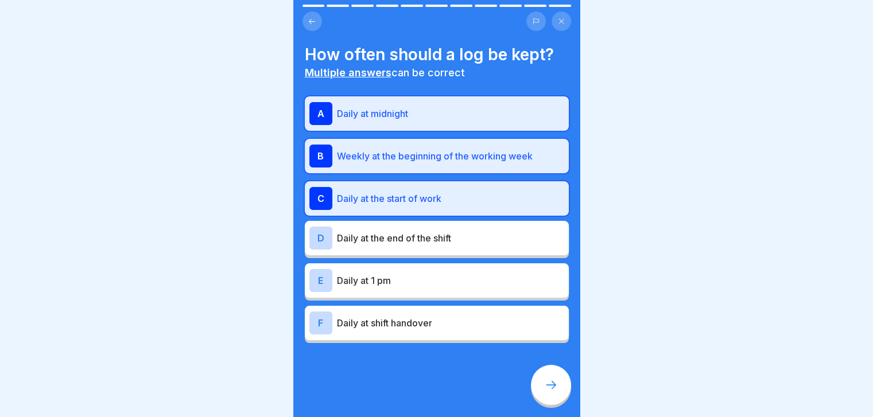
click at [484, 246] on div "D Daily at the end of the shift" at bounding box center [436, 238] width 255 height 23
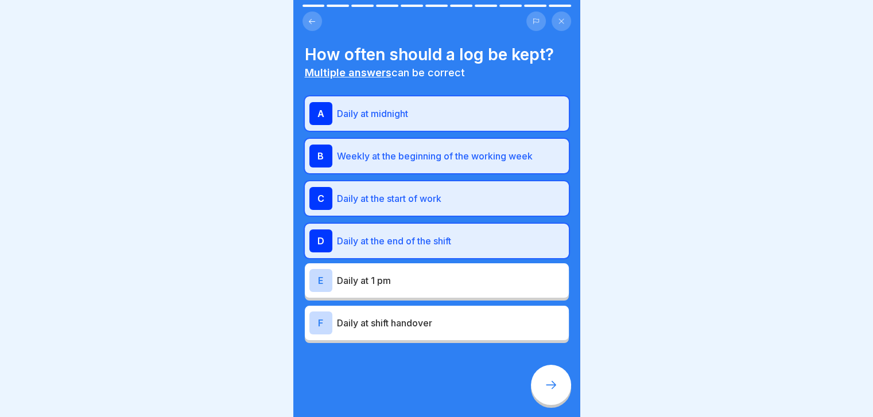
click at [456, 281] on p "Daily at 1 pm" at bounding box center [450, 281] width 227 height 14
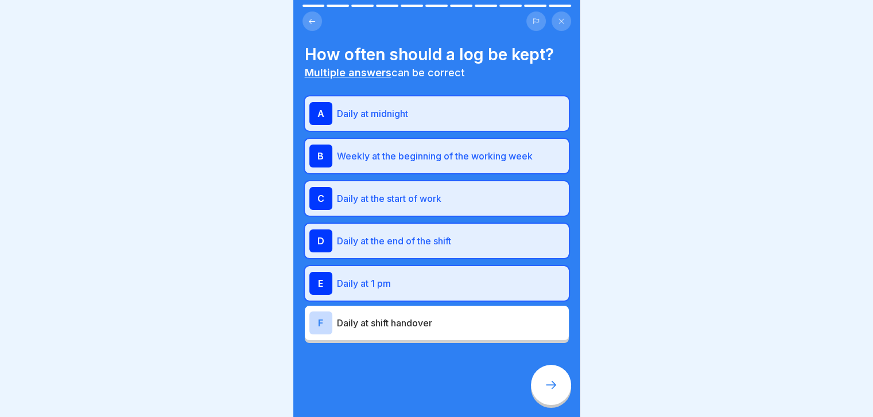
click at [447, 328] on p "Daily at shift handover" at bounding box center [450, 323] width 227 height 14
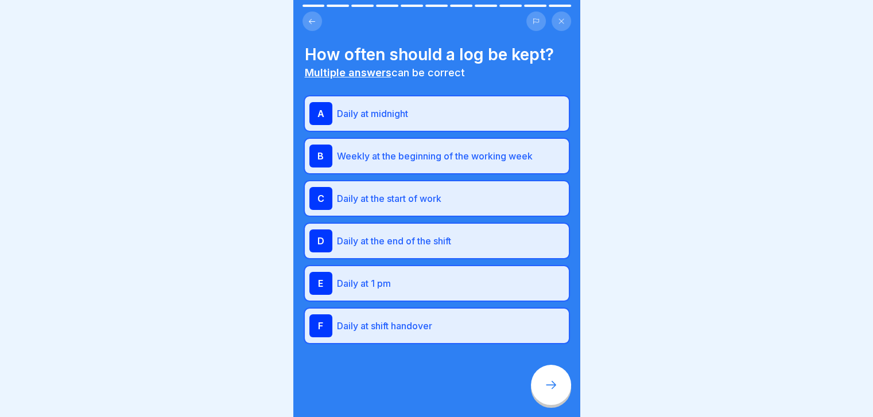
click at [547, 392] on icon at bounding box center [551, 385] width 14 height 14
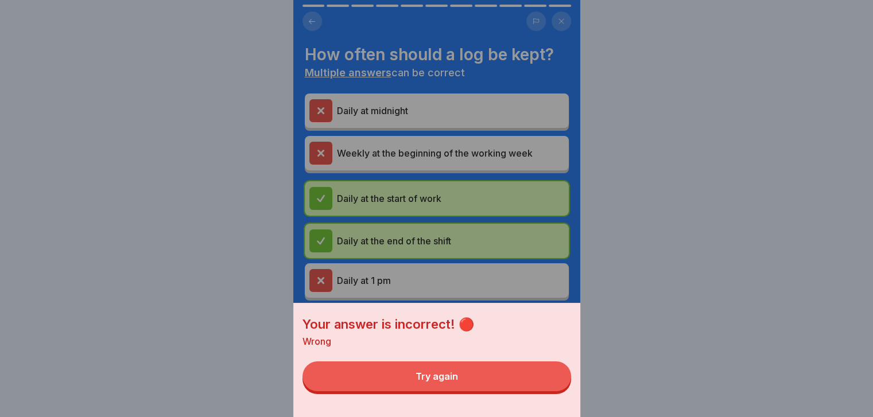
click at [510, 392] on button "Try again" at bounding box center [437, 377] width 269 height 30
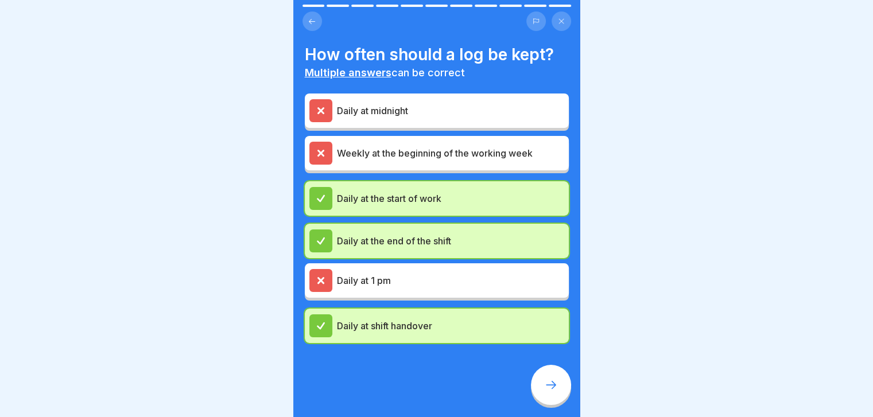
click at [555, 405] on div at bounding box center [551, 385] width 40 height 40
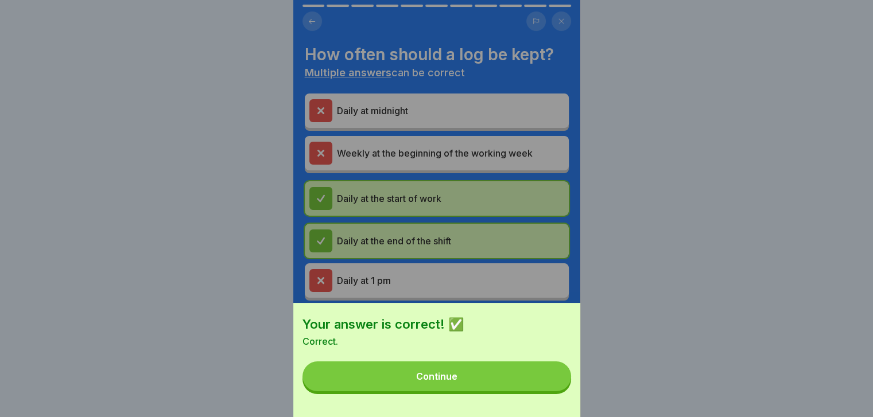
click at [531, 392] on button "Continue" at bounding box center [437, 377] width 269 height 30
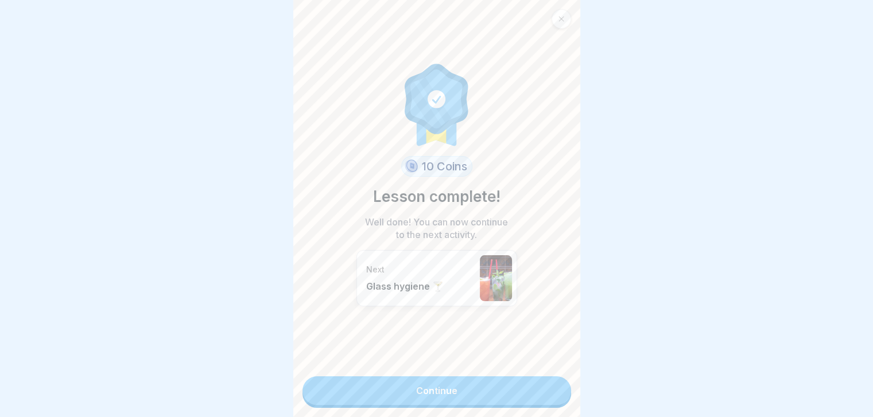
click at [531, 399] on link "Continue" at bounding box center [437, 391] width 269 height 29
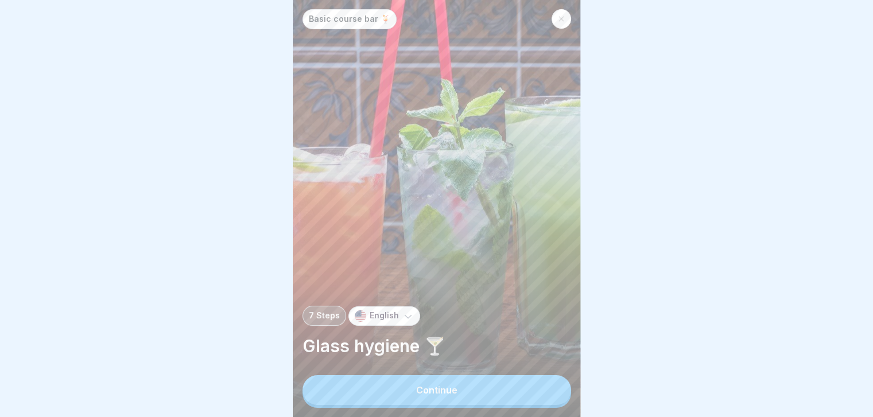
click at [531, 399] on button "Continue" at bounding box center [437, 390] width 269 height 30
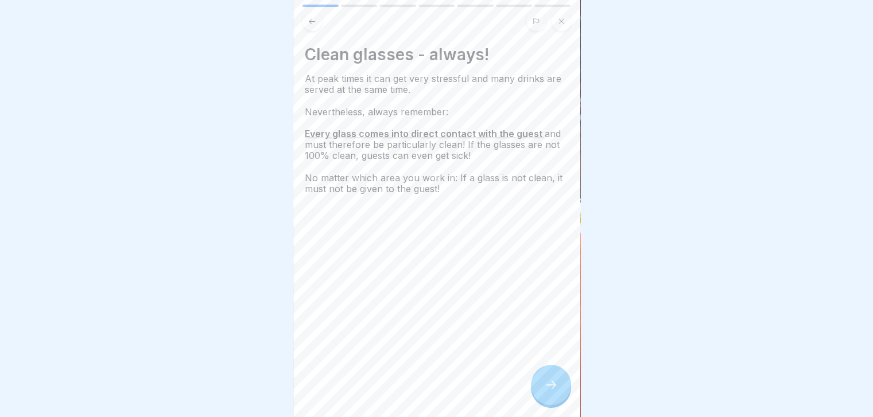
click at [538, 402] on div at bounding box center [551, 385] width 40 height 40
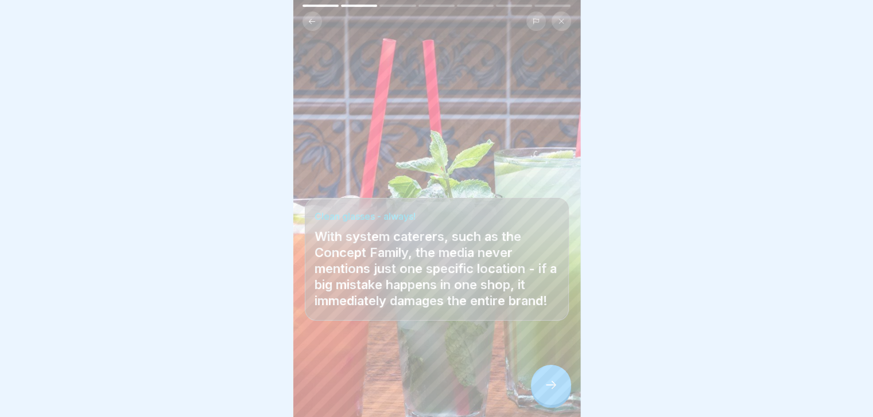
click at [538, 402] on div at bounding box center [551, 385] width 40 height 40
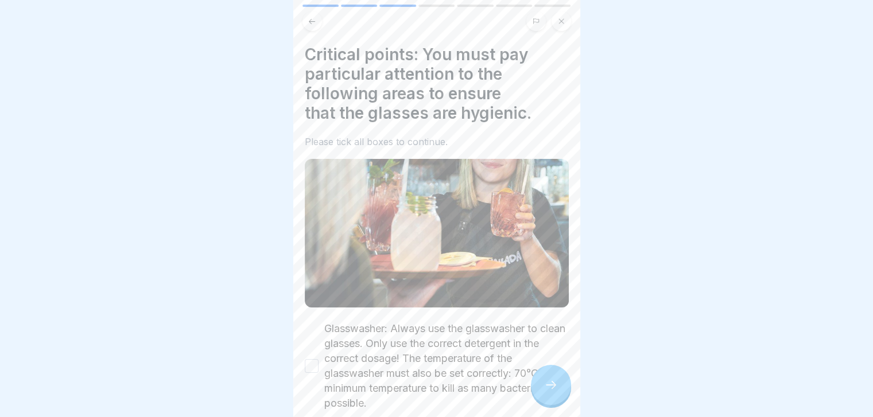
click at [538, 402] on div at bounding box center [551, 385] width 40 height 40
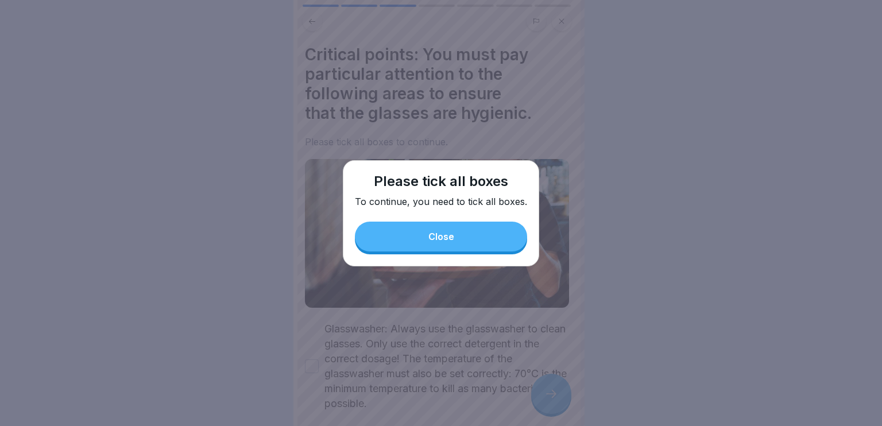
click at [462, 231] on button "Close" at bounding box center [441, 237] width 172 height 30
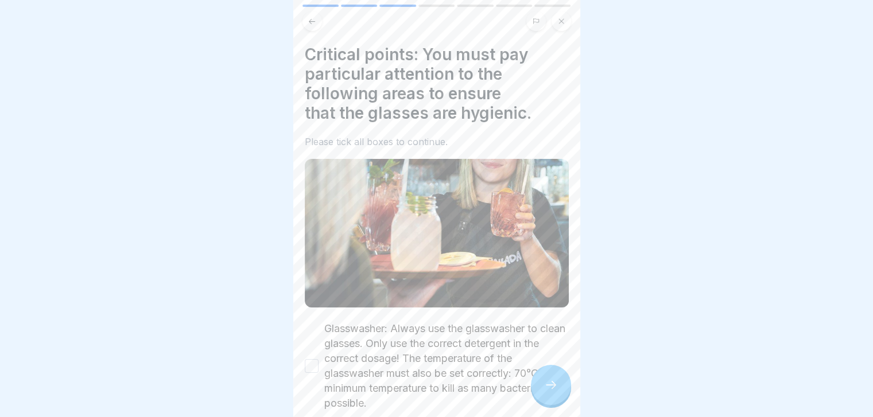
drag, startPoint x: 462, startPoint y: 231, endPoint x: 411, endPoint y: 231, distance: 50.5
